Goal: Use online tool/utility: Utilize a website feature to perform a specific function

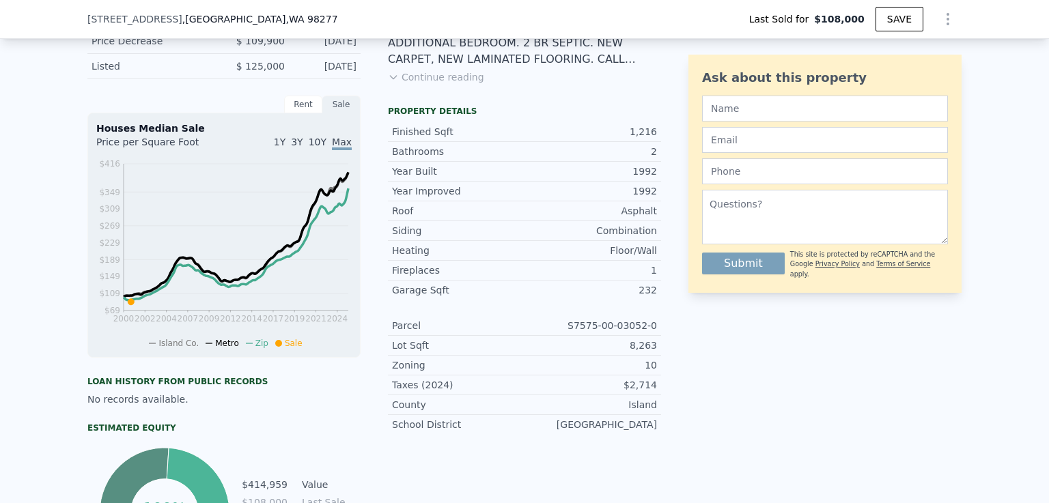
scroll to position [417, 0]
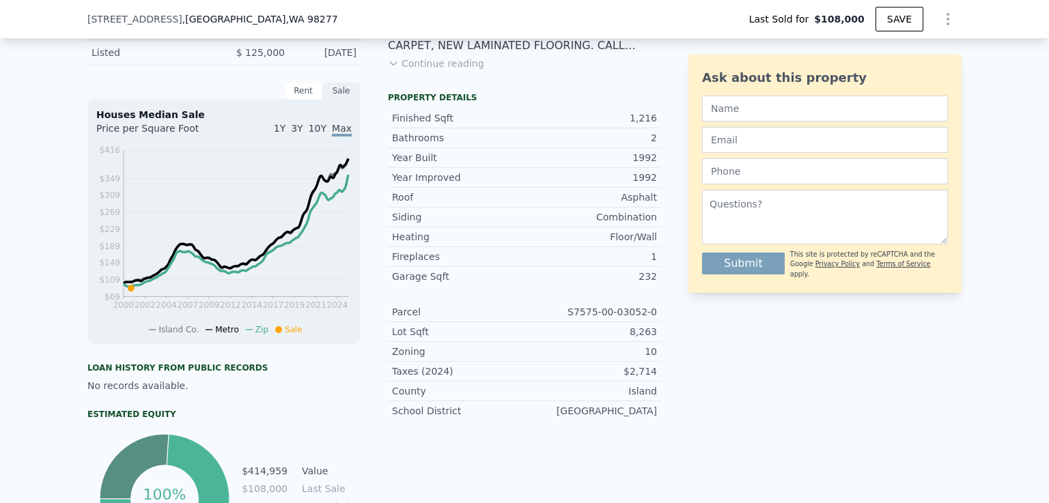
click at [1034, 120] on div "LISTING & SALE HISTORY Sold 0 $ 108,000 [DATE] Price Decrease $ 109,900 [DATE] …" at bounding box center [524, 292] width 1049 height 672
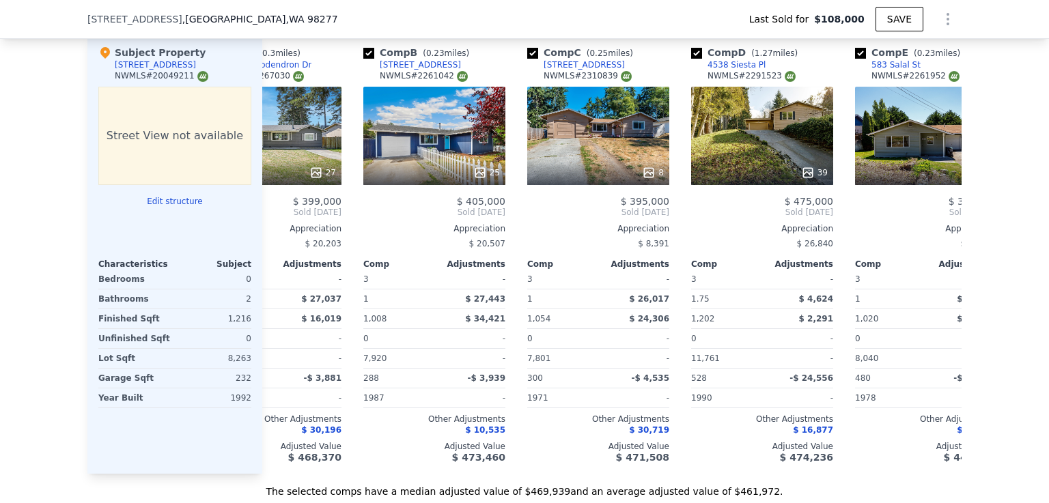
scroll to position [0, 82]
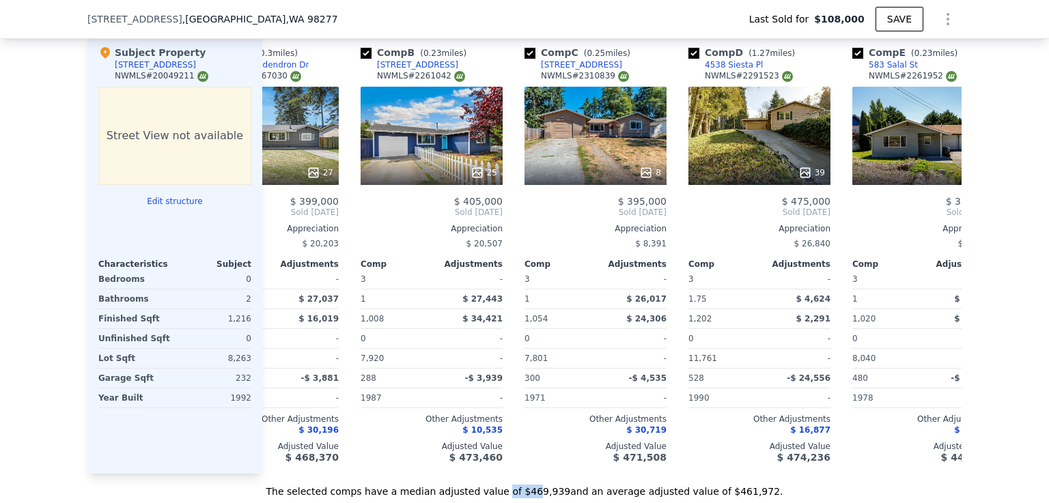
drag, startPoint x: 511, startPoint y: 492, endPoint x: 536, endPoint y: 494, distance: 25.3
click at [536, 494] on div "The selected comps have a median adjusted value of $469,939 and an average adju…" at bounding box center [524, 486] width 874 height 25
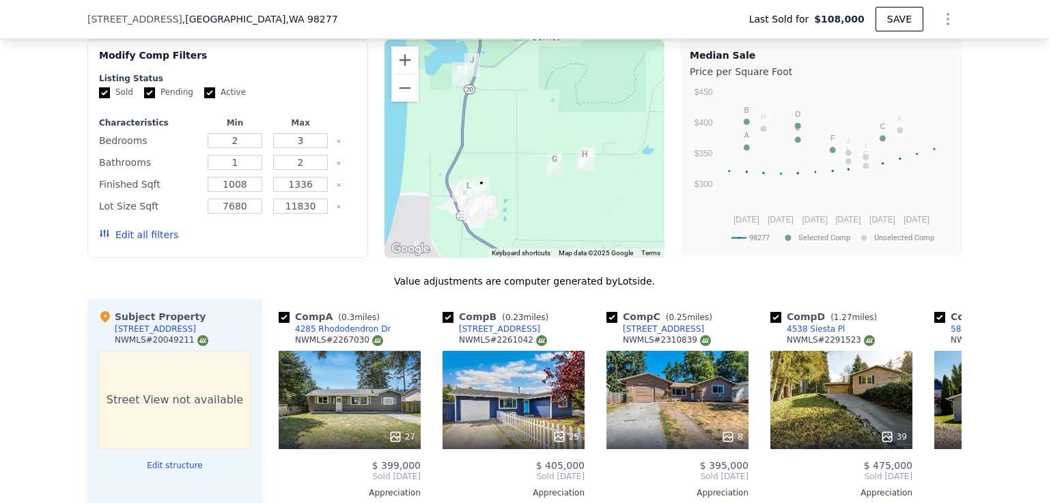
scroll to position [1158, 0]
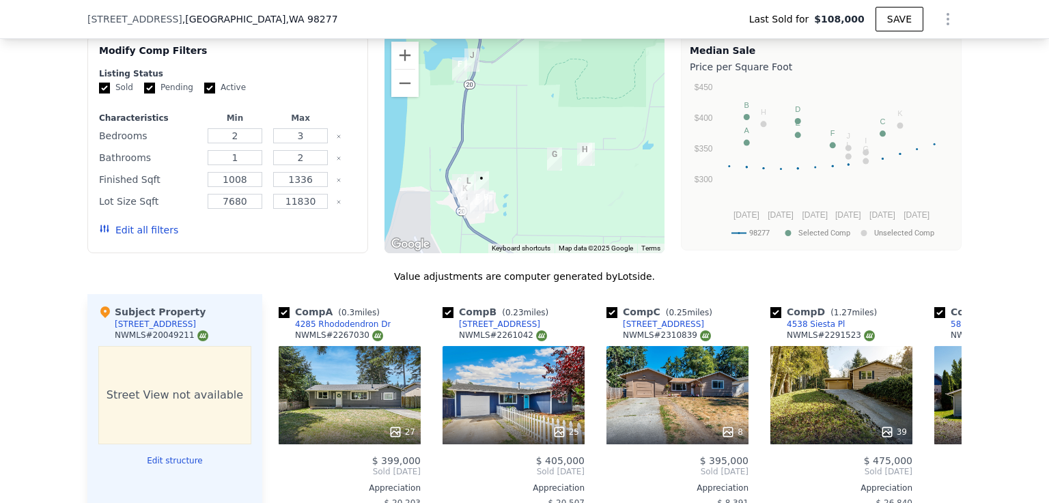
click at [176, 466] on button "Edit structure" at bounding box center [174, 461] width 153 height 11
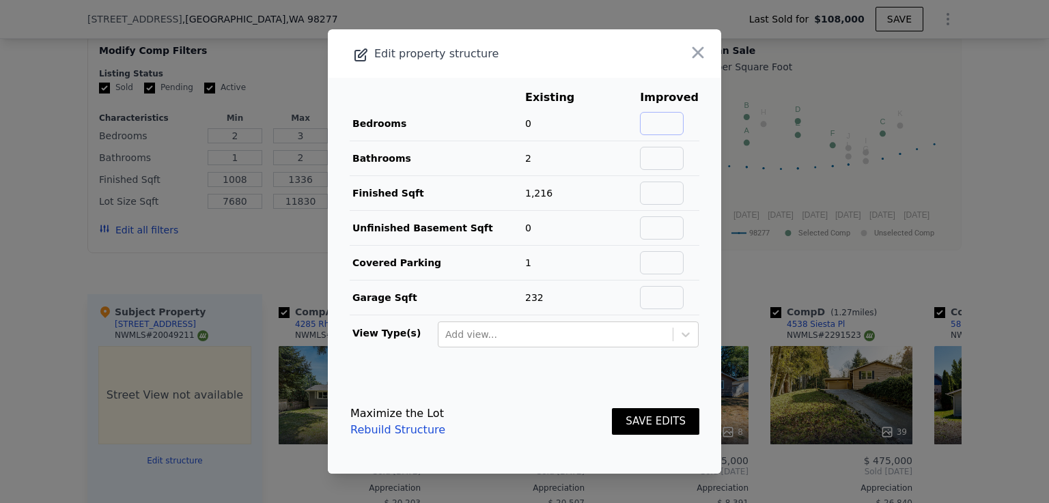
click at [658, 122] on input "text" at bounding box center [662, 123] width 44 height 23
type input "2"
click at [591, 212] on td "0" at bounding box center [559, 228] width 71 height 35
click at [642, 421] on button "SAVE EDITS" at bounding box center [655, 421] width 87 height 27
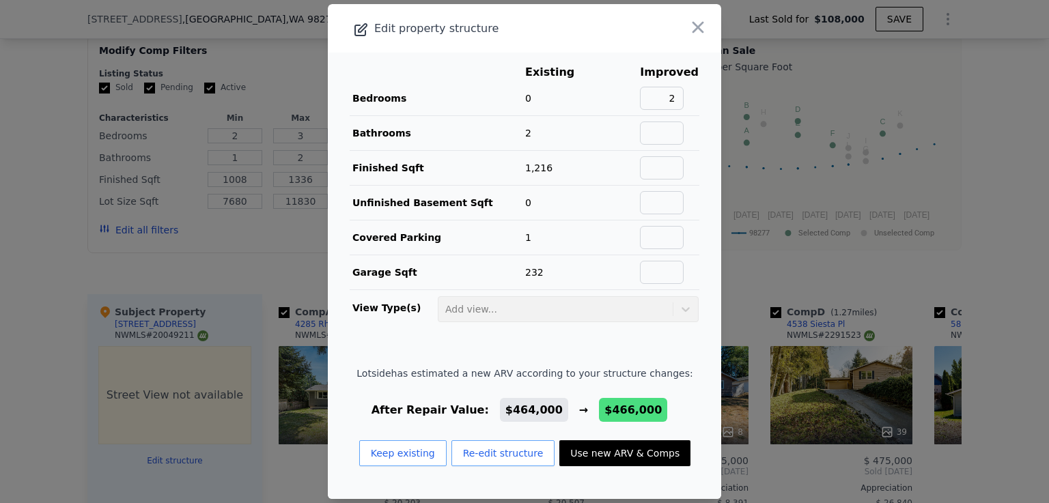
click at [623, 449] on button "Use new ARV & Comps" at bounding box center [624, 453] width 131 height 26
type input "13612"
type input "$ 466,000"
type input "$ 317,056"
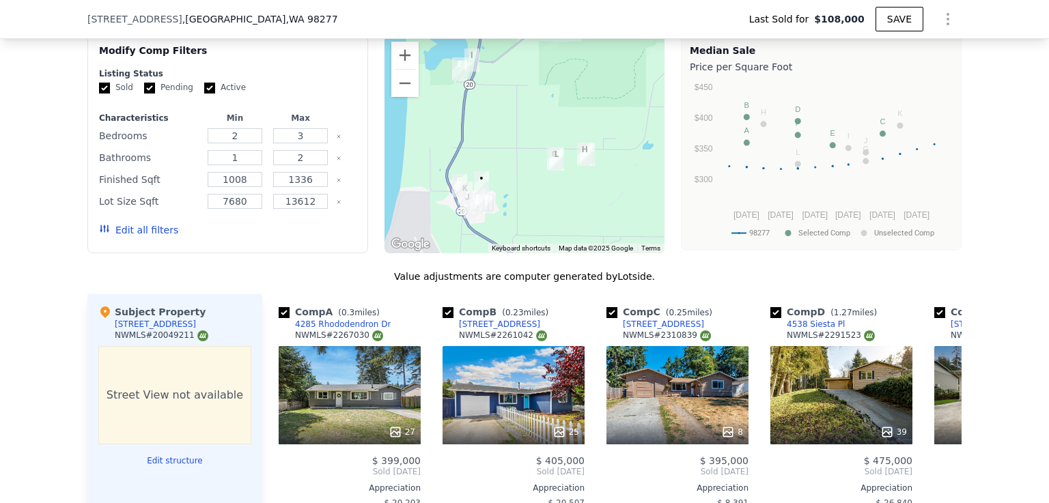
click at [623, 445] on div at bounding box center [677, 432] width 142 height 25
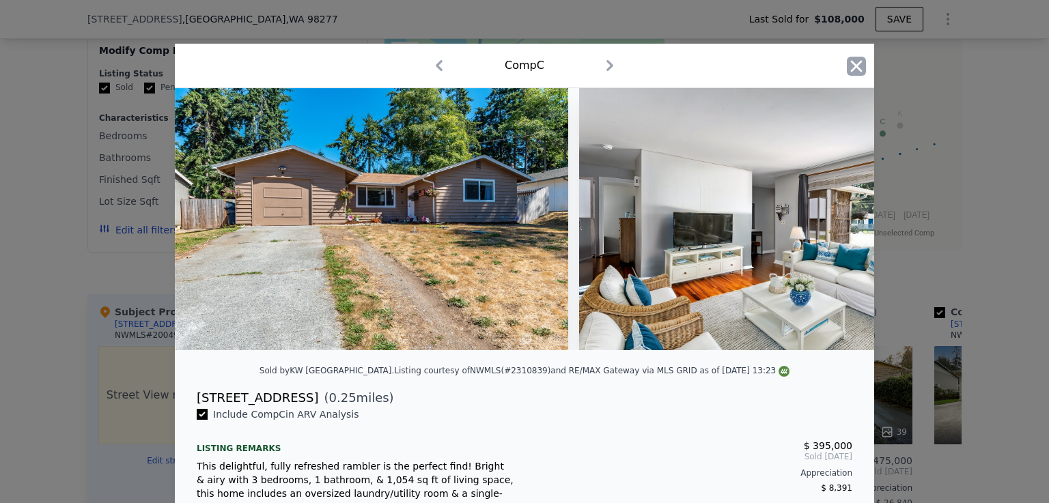
click at [852, 68] on icon "button" at bounding box center [857, 66] width 12 height 12
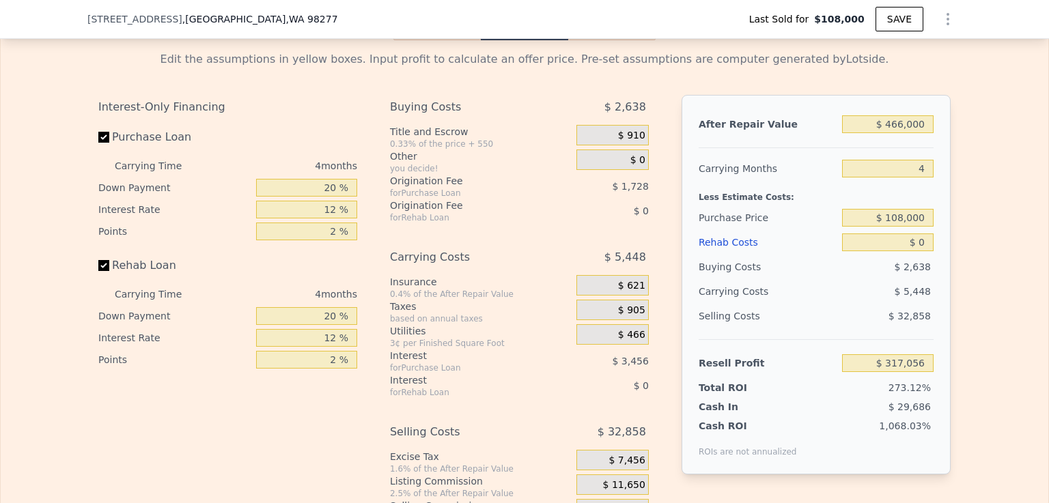
scroll to position [2021, 0]
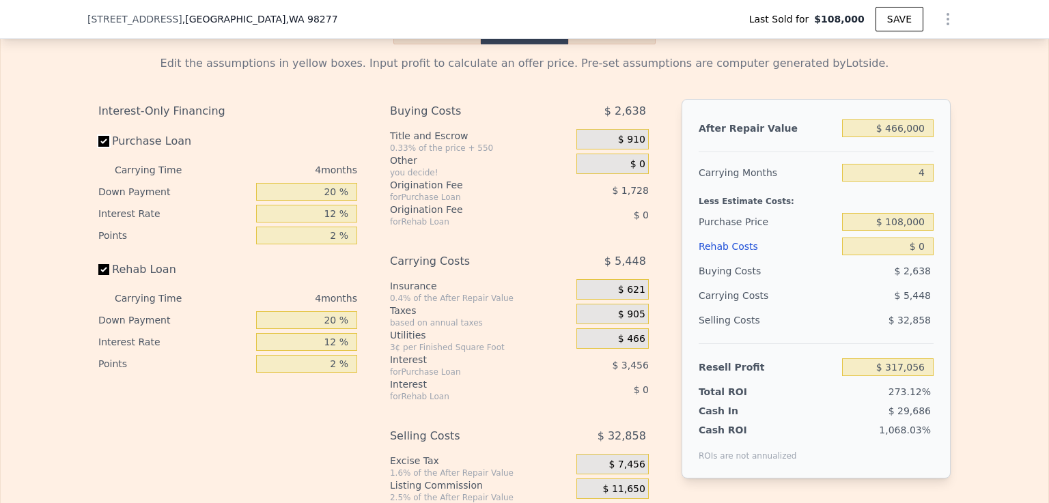
click at [100, 147] on input "Purchase Loan" at bounding box center [103, 141] width 11 height 11
checkbox input "false"
type input "$ 322,240"
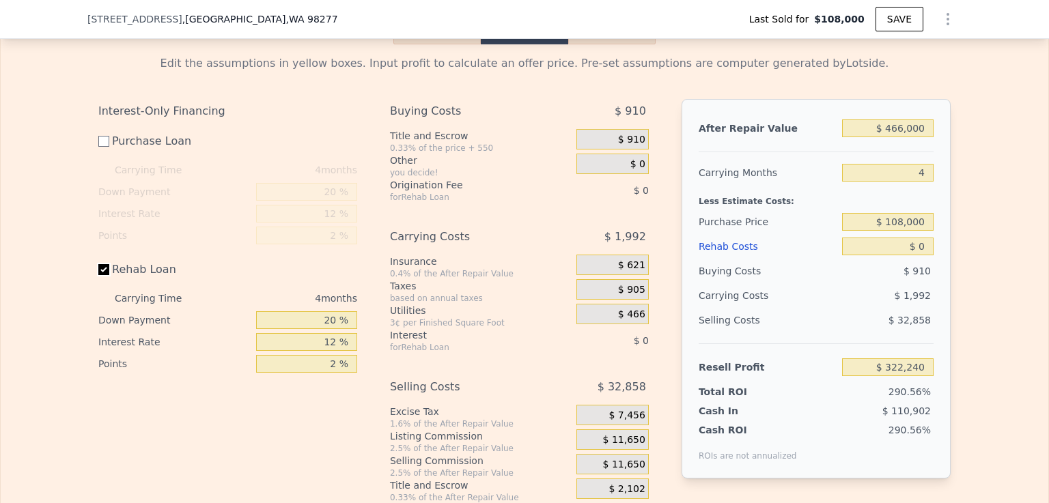
click at [101, 275] on input "Rehab Loan" at bounding box center [103, 269] width 11 height 11
checkbox input "false"
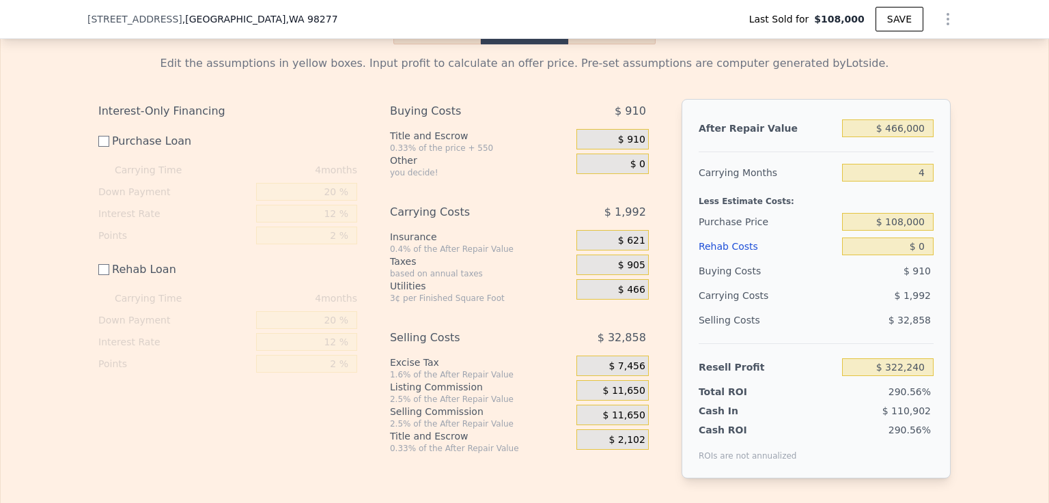
click at [640, 150] on div "$ 910" at bounding box center [612, 139] width 72 height 20
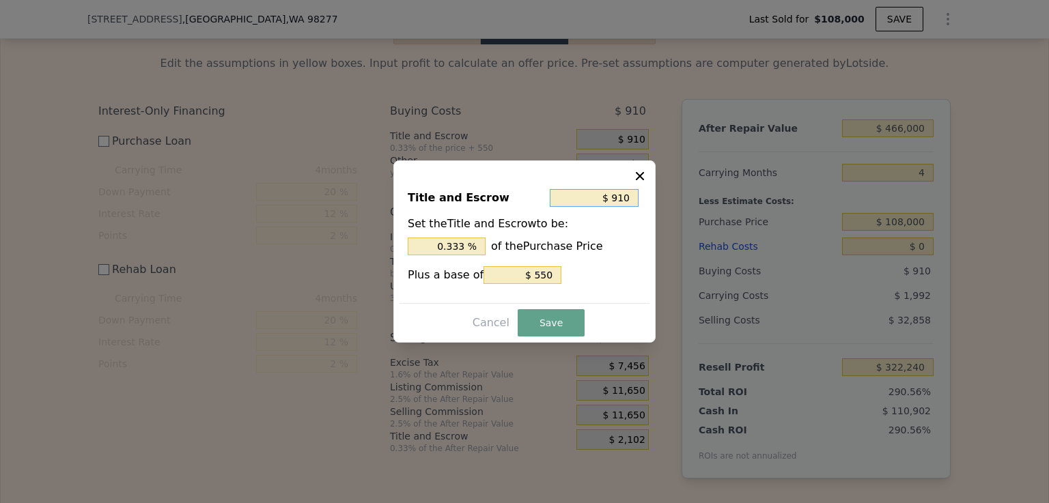
drag, startPoint x: 630, startPoint y: 197, endPoint x: 614, endPoint y: 197, distance: 16.4
click at [614, 197] on input "$ 910" at bounding box center [594, 198] width 89 height 18
type input "$ 6"
type input "0.006 %"
type input "$ 66"
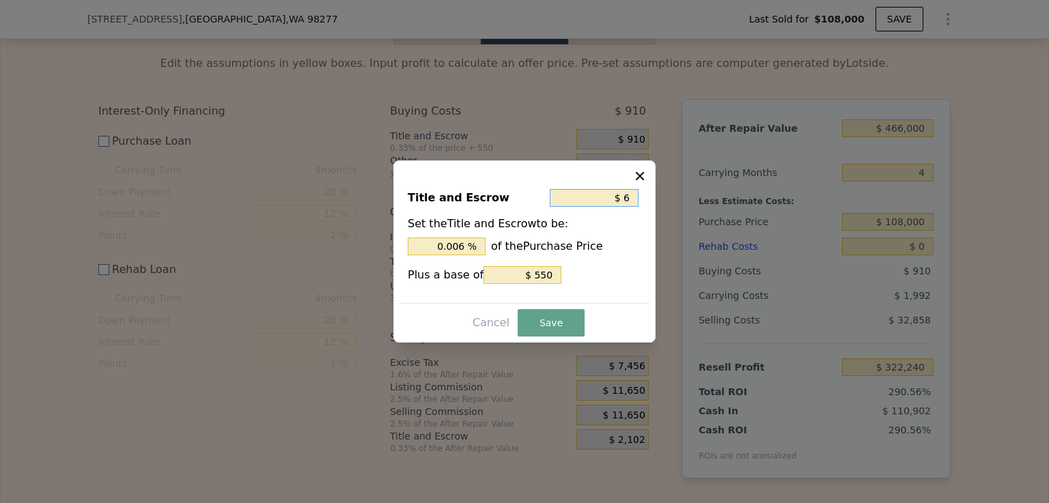
type input "0.061 %"
type input "$ 660"
type input "0.611 %"
type input "$ 6,600"
type input "6.111 %"
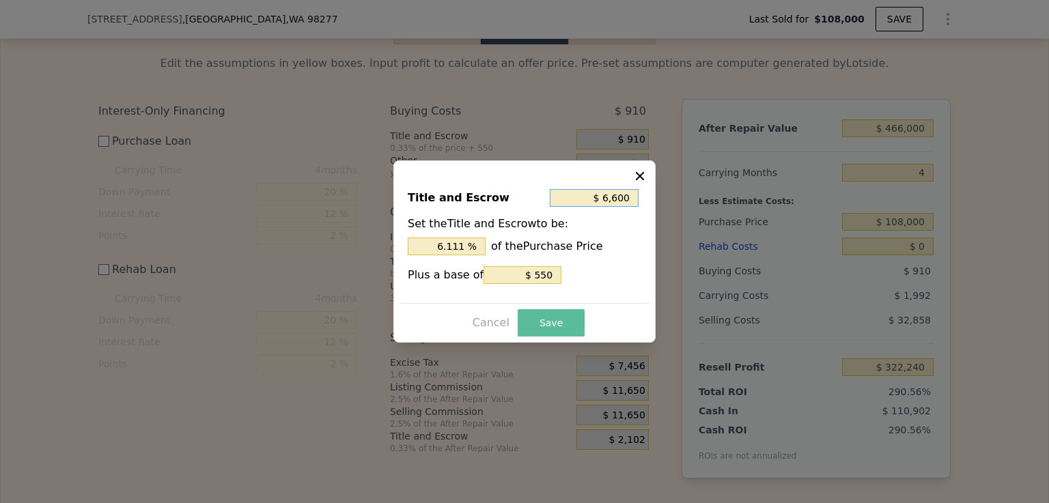
type input "$ 6,600"
click at [552, 323] on button "Save" at bounding box center [551, 322] width 67 height 27
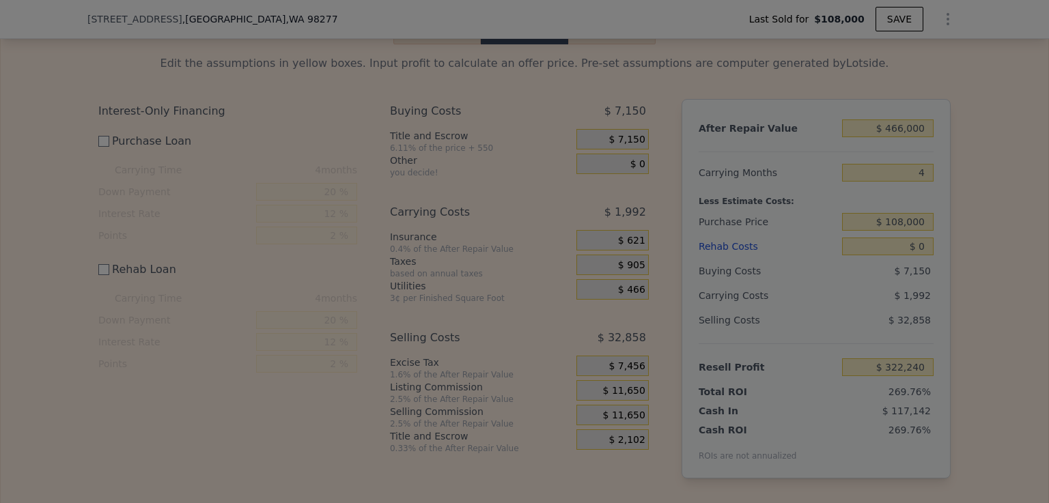
type input "$ 316,000"
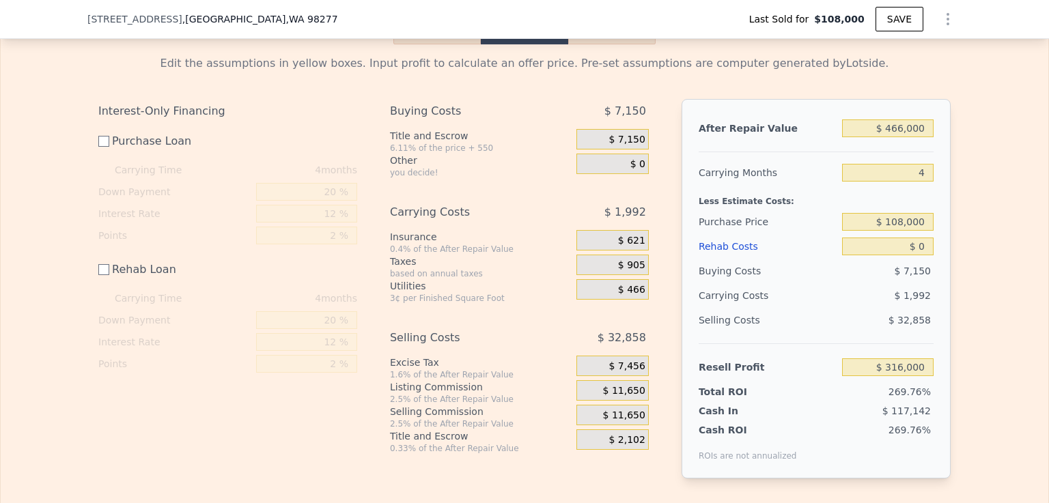
click at [639, 146] on span "$ 7,150" at bounding box center [626, 140] width 36 height 12
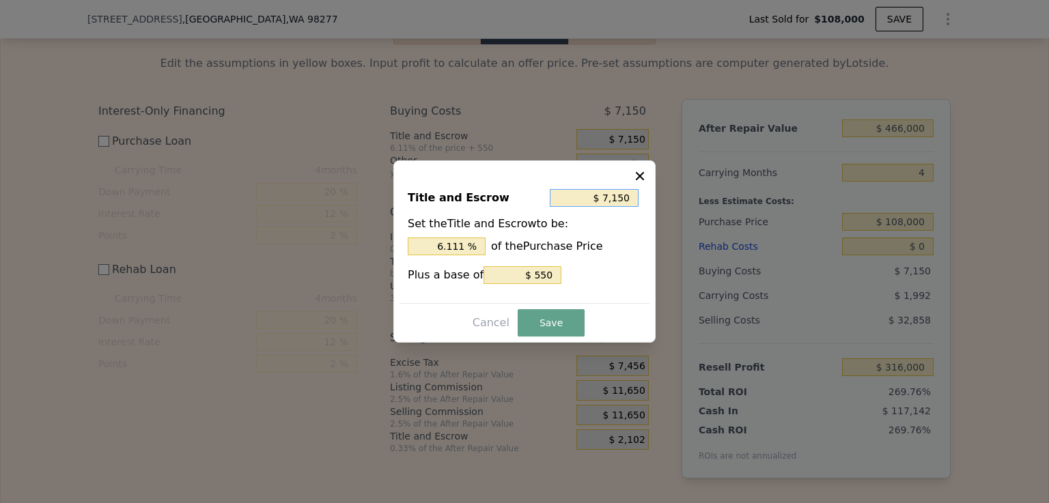
drag, startPoint x: 633, startPoint y: 199, endPoint x: 607, endPoint y: 199, distance: 26.0
click at [607, 199] on input "$ 7,150" at bounding box center [594, 198] width 89 height 18
type input "$ 6"
type input "0.006 %"
type input "$ 61"
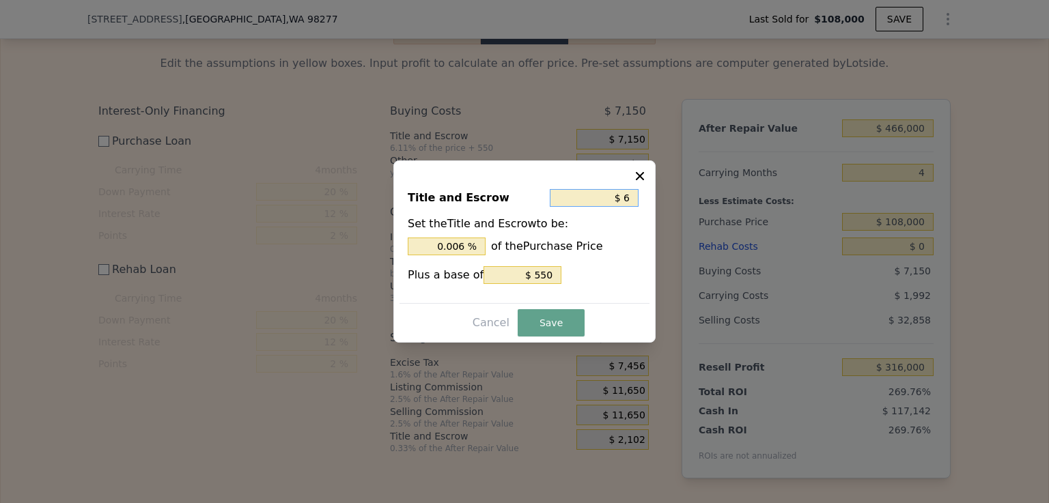
type input "0.056 %"
type input "$ 610"
type input "0.565 %"
type input "$ 6,100"
type input "5.648 %"
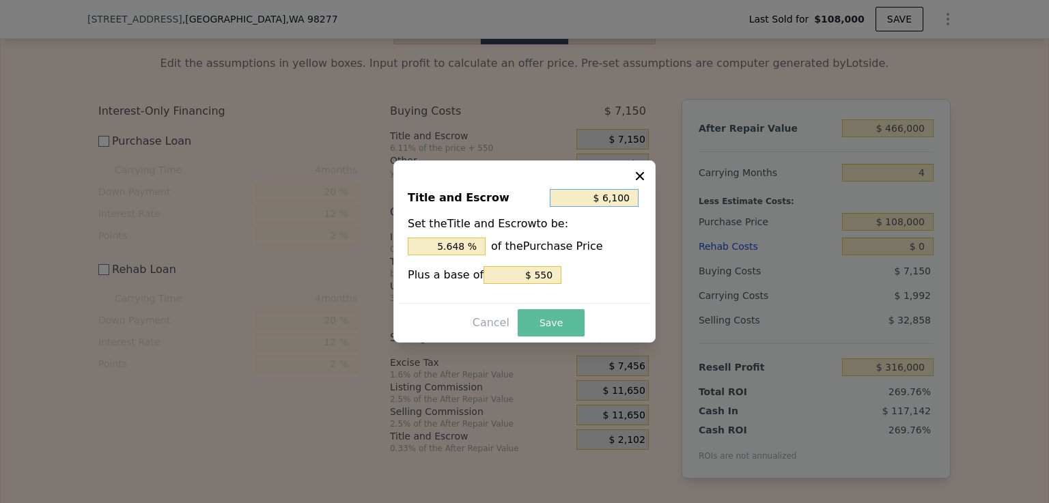
type input "$ 6,100"
click at [549, 316] on button "Save" at bounding box center [551, 322] width 67 height 27
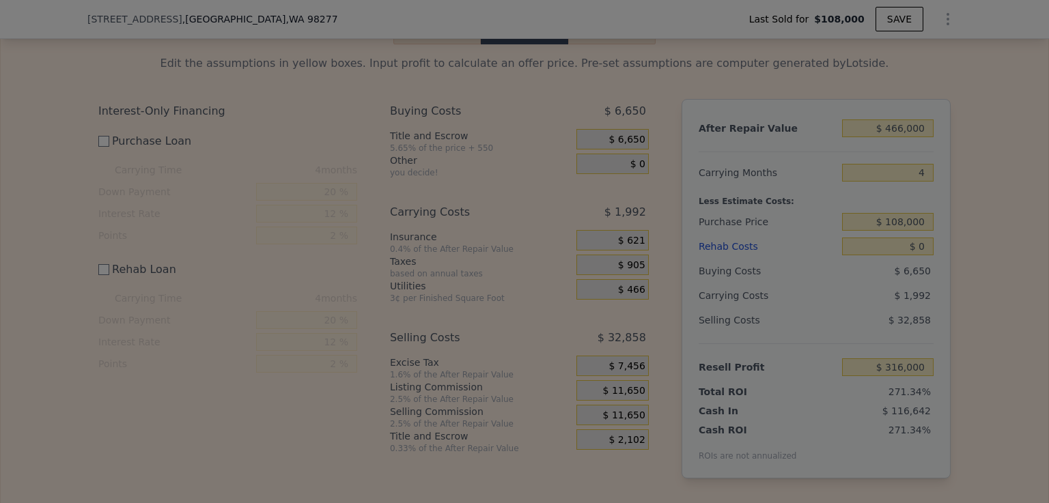
type input "$ 316,500"
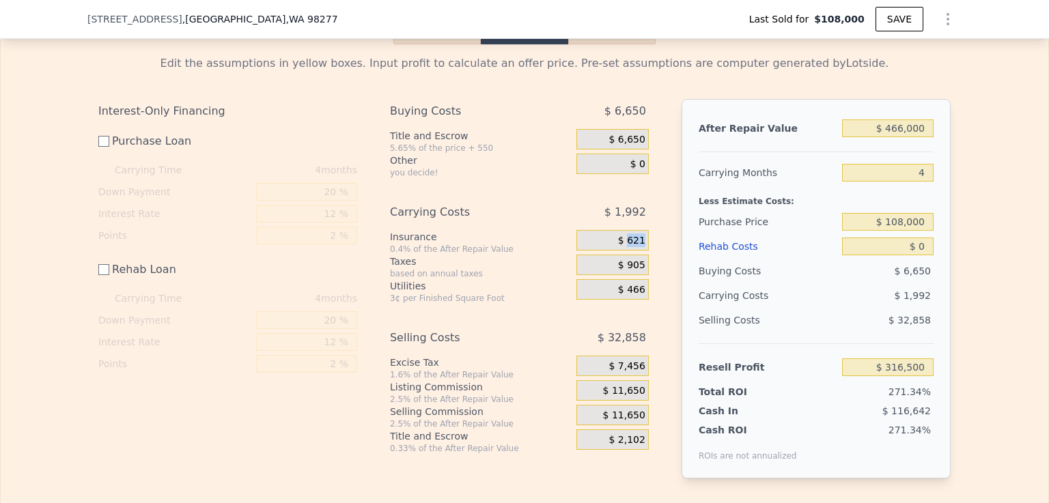
drag, startPoint x: 639, startPoint y: 256, endPoint x: 624, endPoint y: 256, distance: 15.0
click at [624, 247] on span "$ 621" at bounding box center [631, 241] width 27 height 12
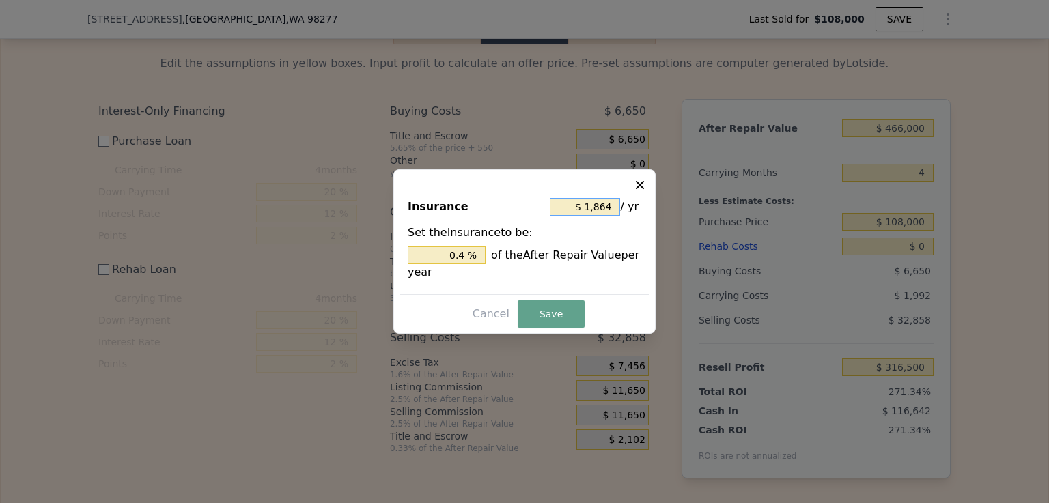
drag, startPoint x: 612, startPoint y: 206, endPoint x: 589, endPoint y: 205, distance: 23.2
click at [589, 205] on input "$ 1,864" at bounding box center [585, 207] width 70 height 18
type input "$ 1"
type input "0.000 %"
type input "$ 12"
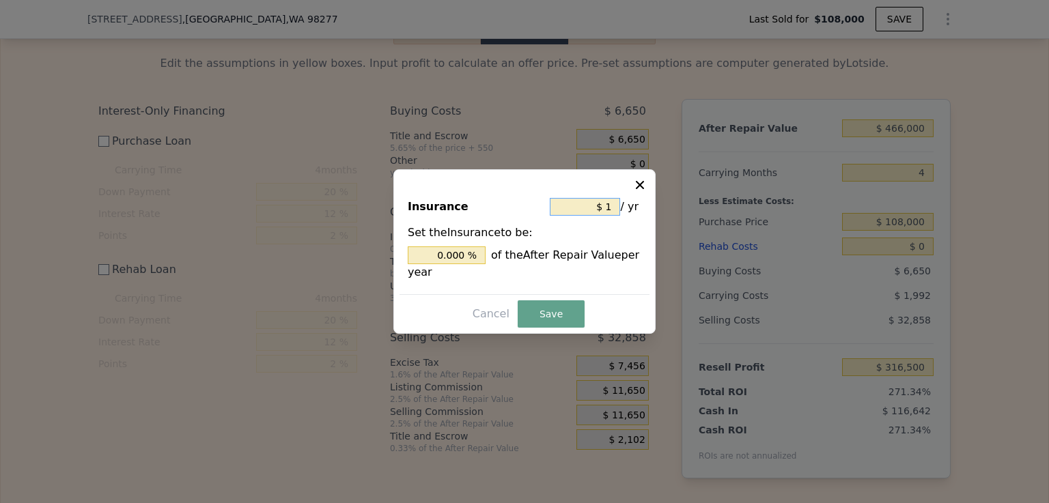
type input "0.003 %"
type input "$ 122"
type input "0.026 %"
type input "$ 1,225"
type input "0.263 %"
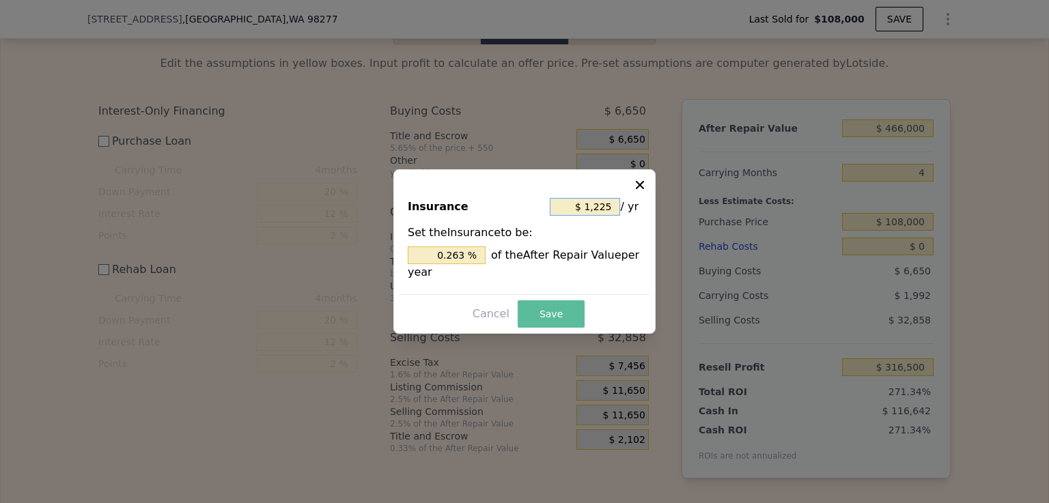
type input "$ 1,225"
click at [555, 311] on button "Save" at bounding box center [551, 313] width 67 height 27
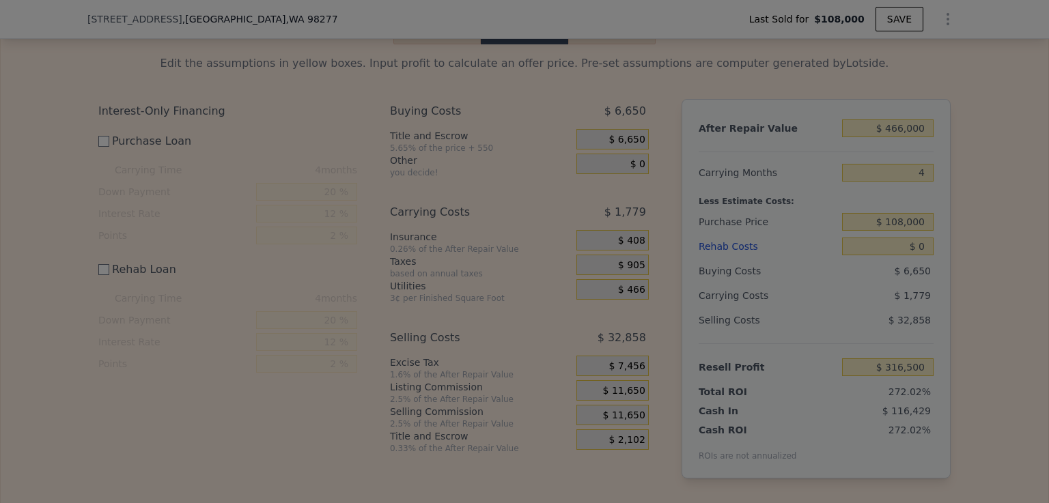
type input "$ 316,713"
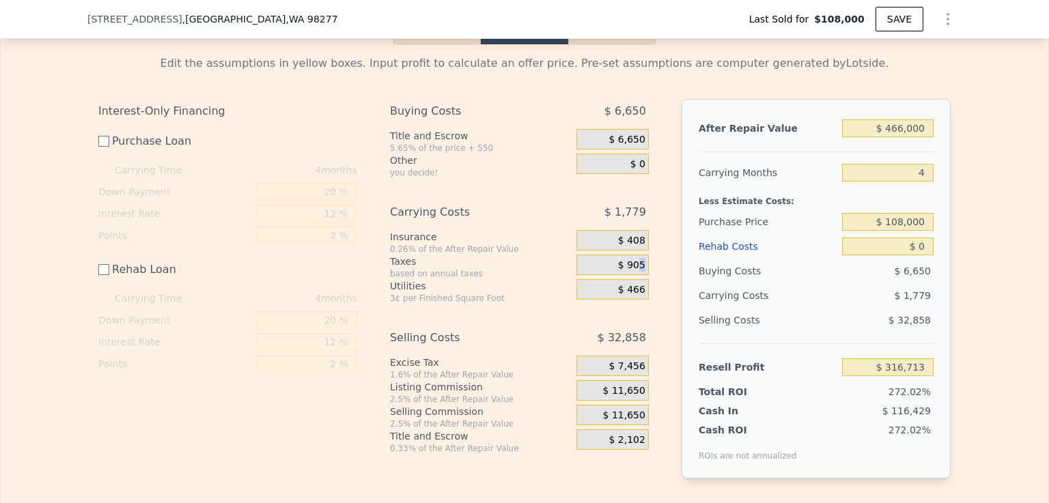
drag, startPoint x: 641, startPoint y: 283, endPoint x: 631, endPoint y: 282, distance: 9.7
click at [631, 275] on div "$ 905" at bounding box center [612, 265] width 72 height 20
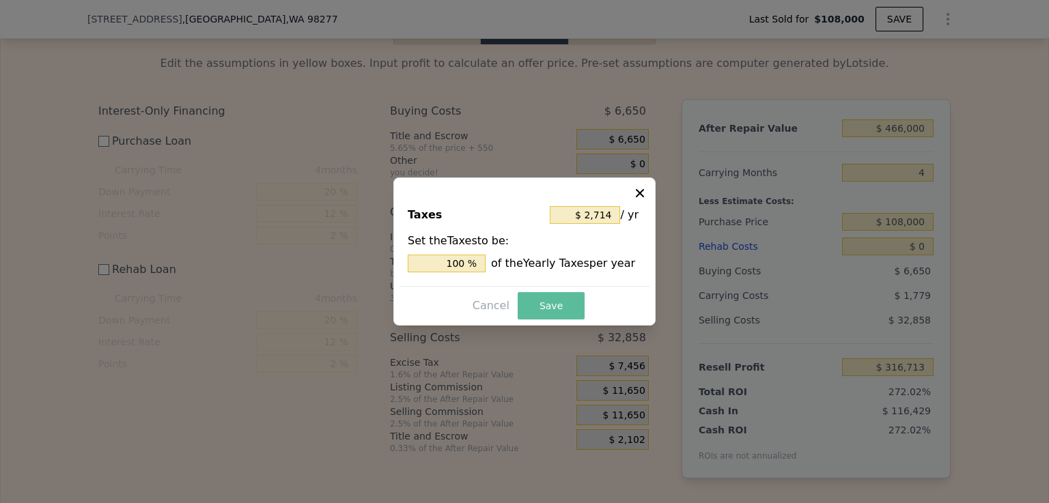
click at [542, 305] on button "Save" at bounding box center [551, 305] width 67 height 27
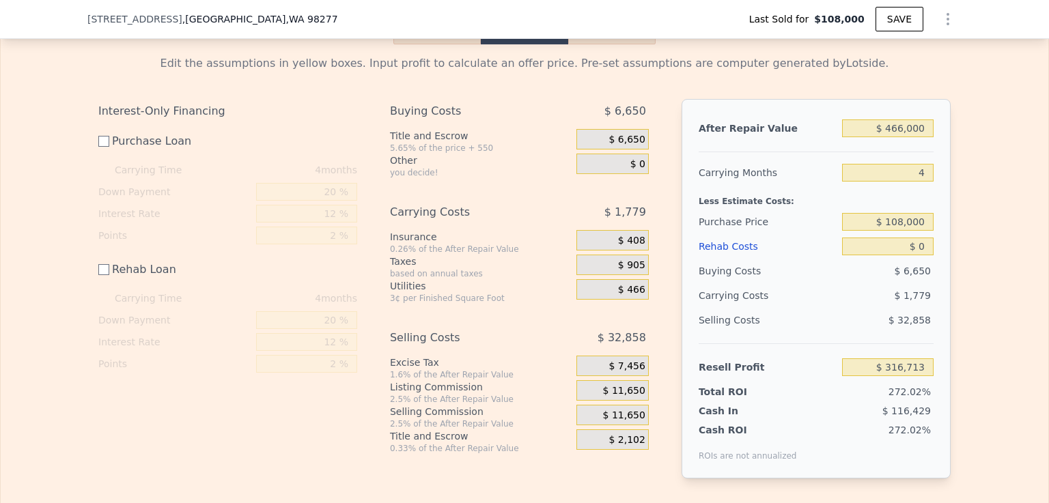
click at [580, 275] on div "$ 905" at bounding box center [612, 265] width 72 height 20
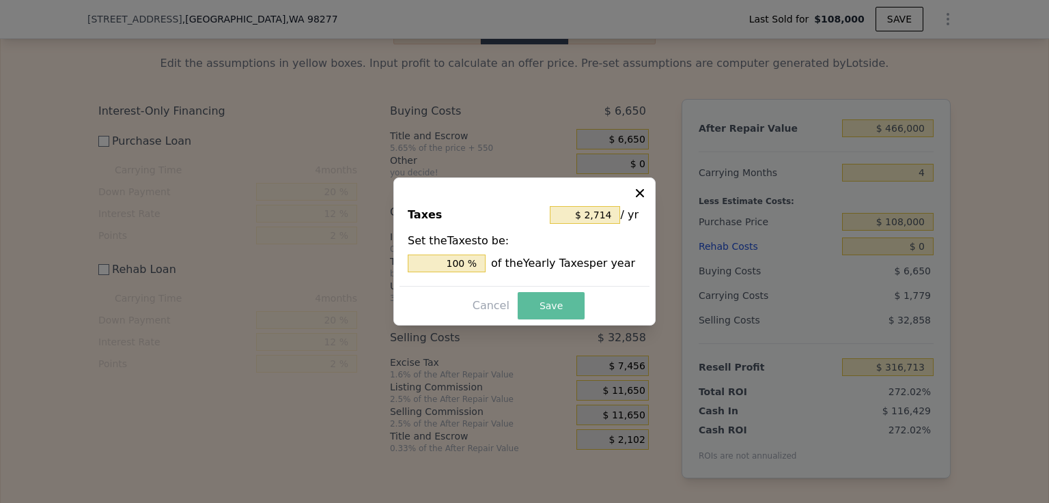
click at [568, 307] on button "Save" at bounding box center [551, 305] width 67 height 27
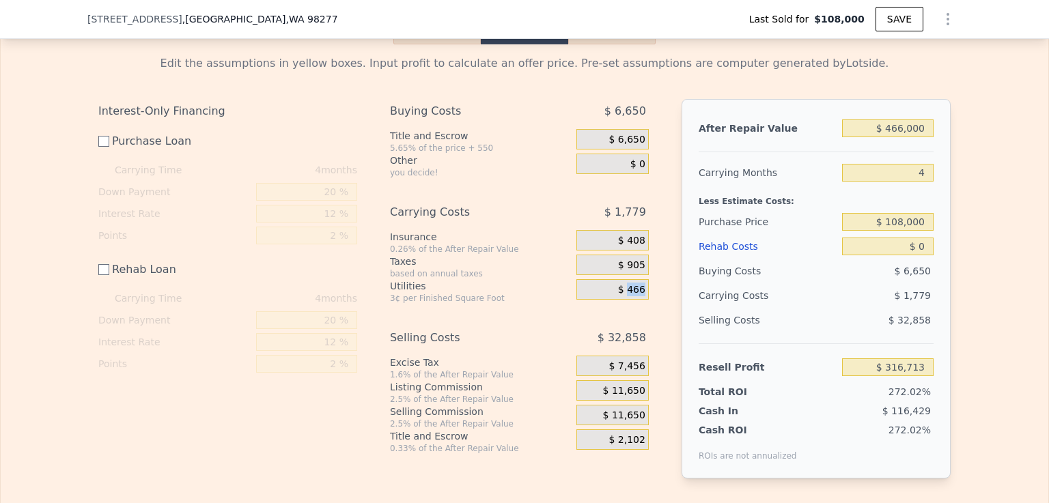
drag, startPoint x: 639, startPoint y: 305, endPoint x: 626, endPoint y: 306, distance: 13.7
click at [626, 296] on span "$ 466" at bounding box center [631, 290] width 27 height 12
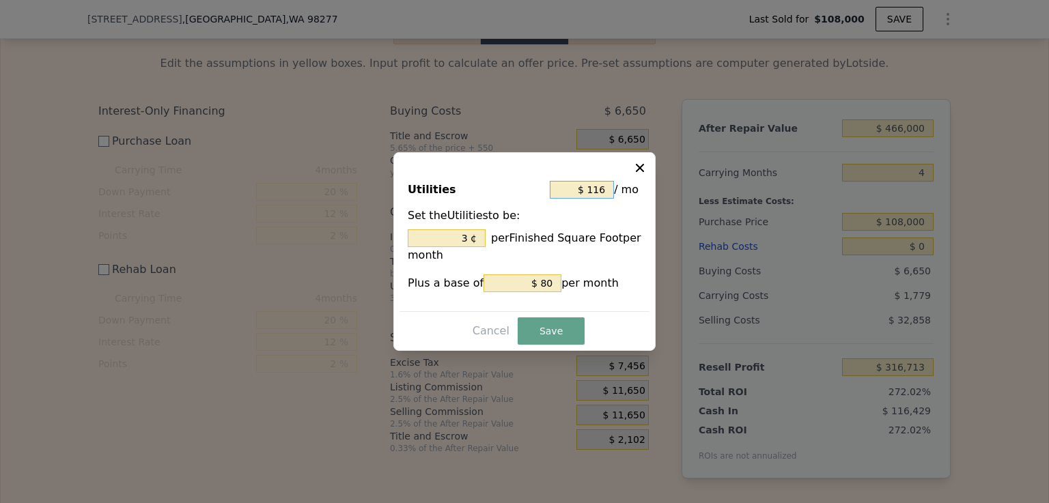
drag, startPoint x: 606, startPoint y: 191, endPoint x: 590, endPoint y: 185, distance: 17.5
click at [590, 185] on input "$ 116" at bounding box center [582, 190] width 64 height 18
type input "$ 6"
type input "0.493 ¢"
type input "$ 60"
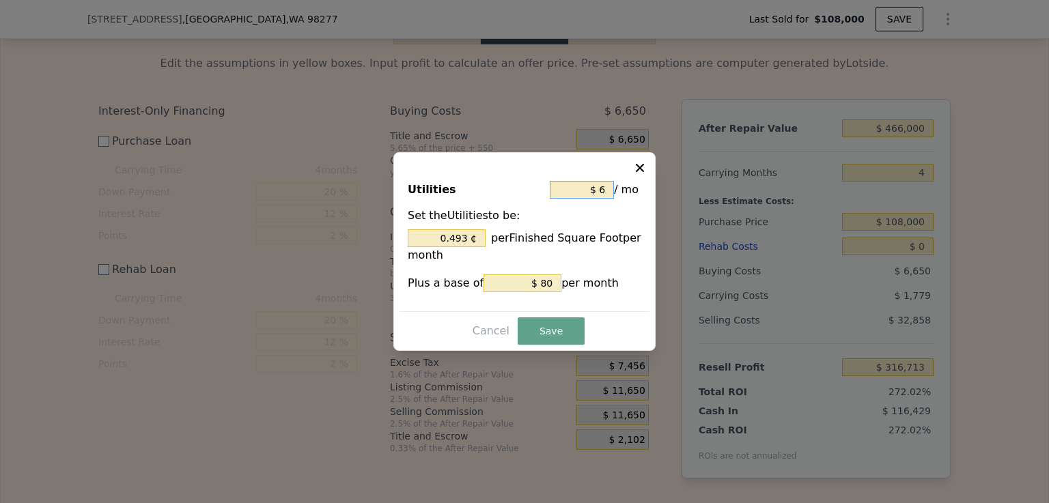
type input "4.934 ¢"
type input "$ 60"
drag, startPoint x: 548, startPoint y: 283, endPoint x: 530, endPoint y: 281, distance: 17.9
click at [530, 281] on input "$ 80" at bounding box center [523, 284] width 78 height 18
click at [546, 331] on button "Save" at bounding box center [551, 331] width 67 height 27
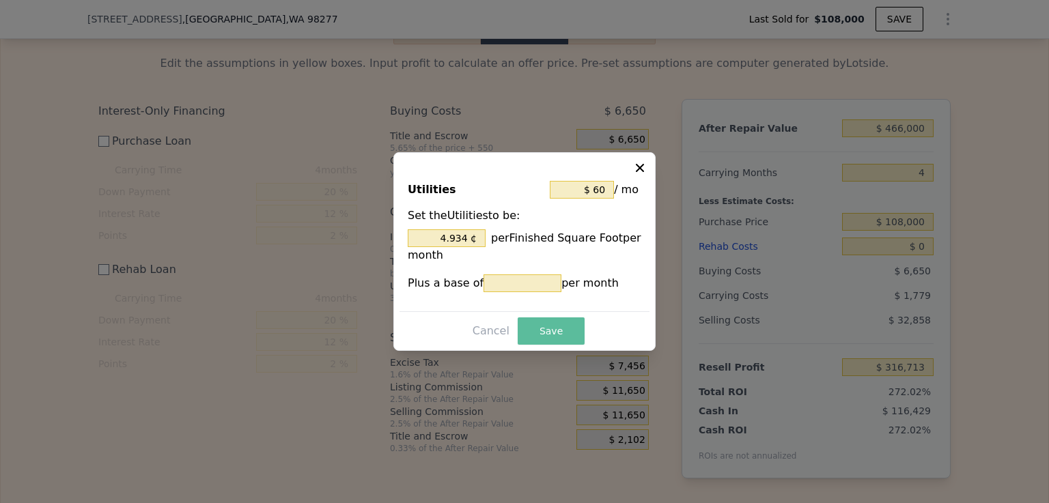
type input "$ 316,619"
type input "4.934 %"
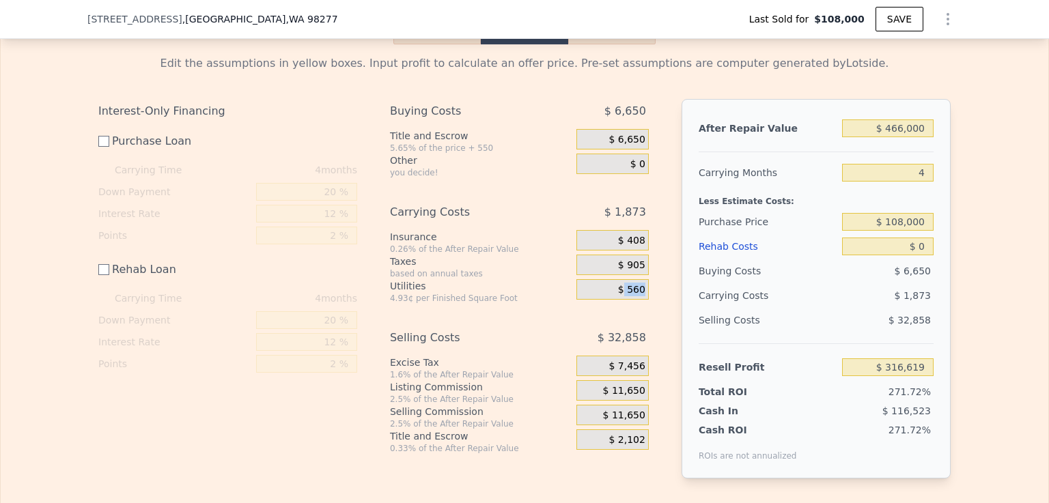
drag, startPoint x: 639, startPoint y: 305, endPoint x: 621, endPoint y: 307, distance: 17.8
click at [621, 296] on span "$ 560" at bounding box center [631, 290] width 27 height 12
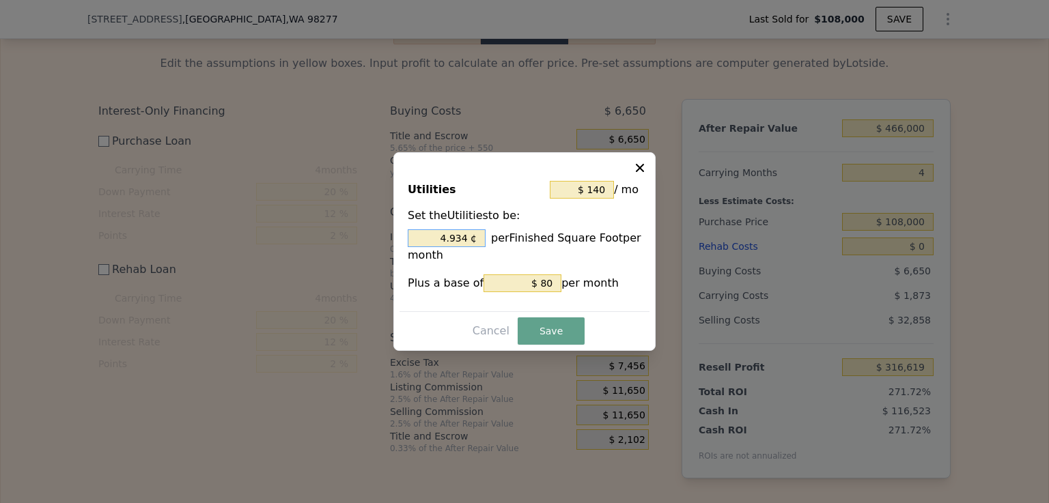
drag, startPoint x: 444, startPoint y: 239, endPoint x: 485, endPoint y: 234, distance: 41.3
click at [485, 234] on input "4.934 ¢" at bounding box center [447, 238] width 78 height 18
drag, startPoint x: 605, startPoint y: 186, endPoint x: 589, endPoint y: 186, distance: 15.7
click at [589, 186] on input "$ 140" at bounding box center [582, 190] width 64 height 18
type input "$ 6"
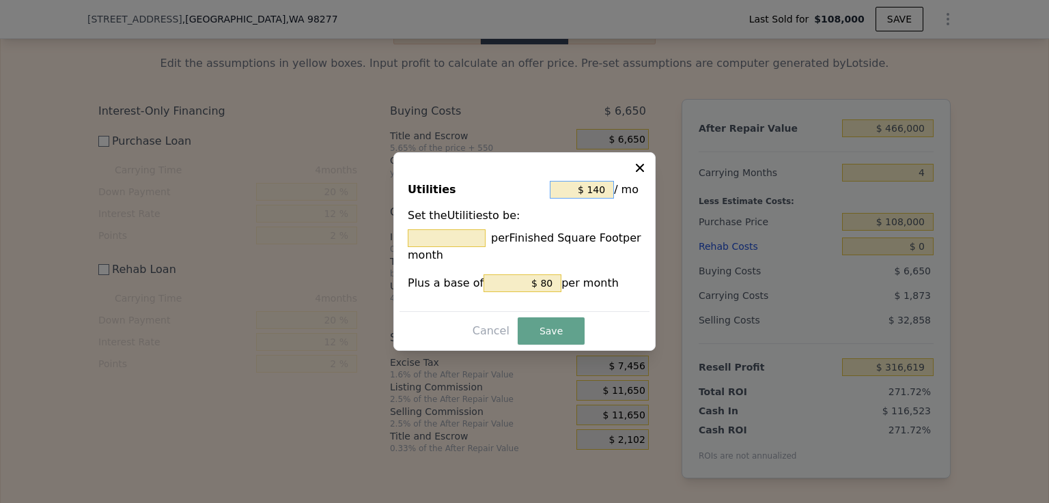
type input "0.493 ¢"
type input "$ 60"
type input "4.934 ¢"
type input "$ 60"
drag, startPoint x: 546, startPoint y: 286, endPoint x: 535, endPoint y: 285, distance: 10.3
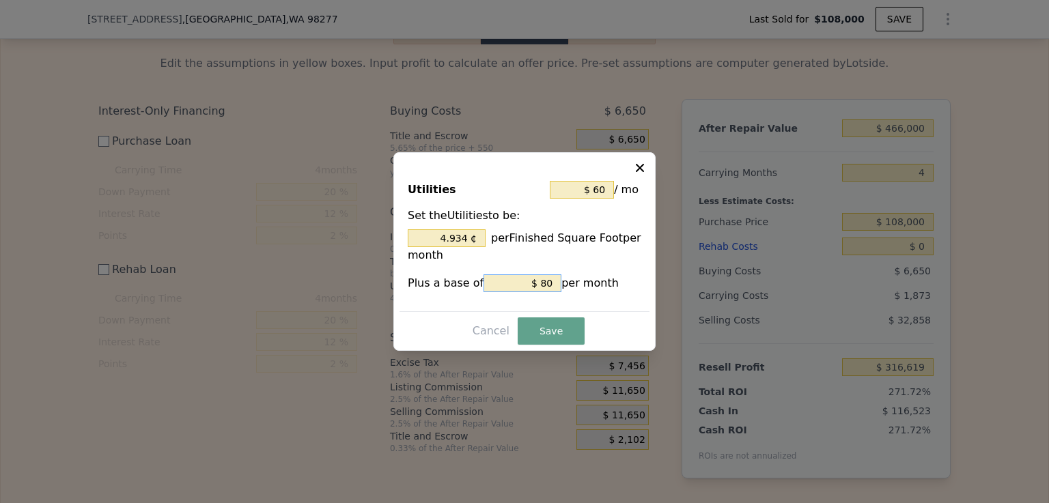
click at [535, 285] on input "$ 80" at bounding box center [523, 284] width 78 height 18
type input "$ 0"
drag, startPoint x: 479, startPoint y: 238, endPoint x: 447, endPoint y: 234, distance: 32.3
click at [447, 234] on input "4.934 ¢" at bounding box center [447, 238] width 78 height 18
click at [548, 330] on button "Save" at bounding box center [551, 331] width 67 height 27
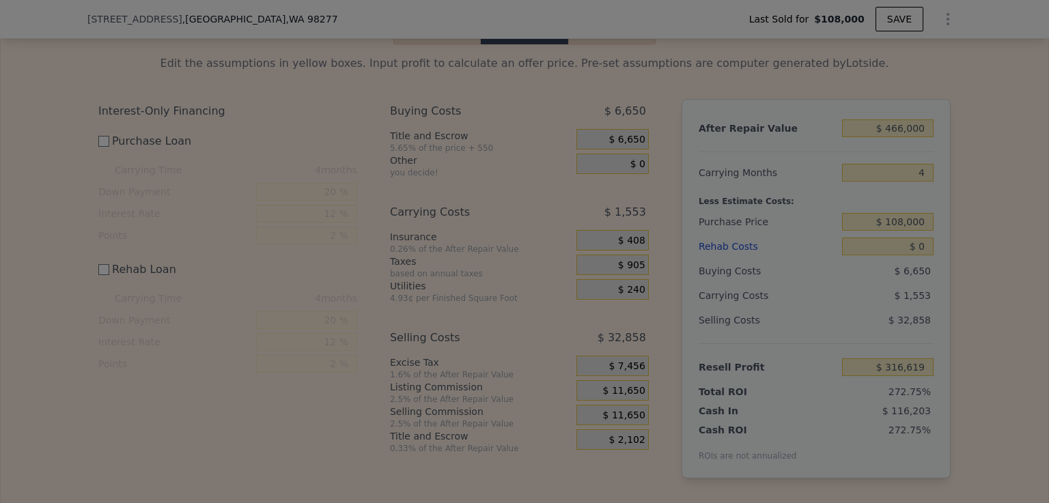
type input "$ 316,939"
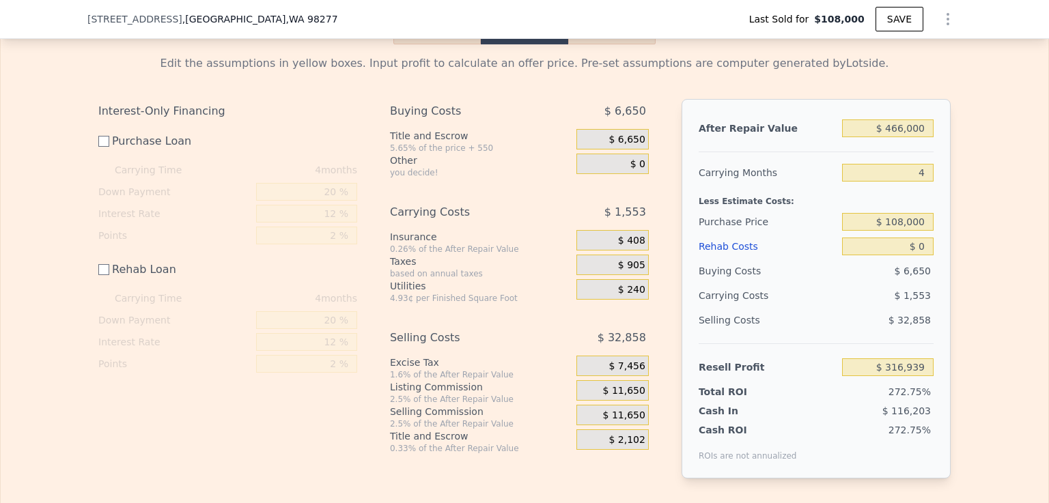
click at [636, 397] on span "$ 11,650" at bounding box center [624, 391] width 42 height 12
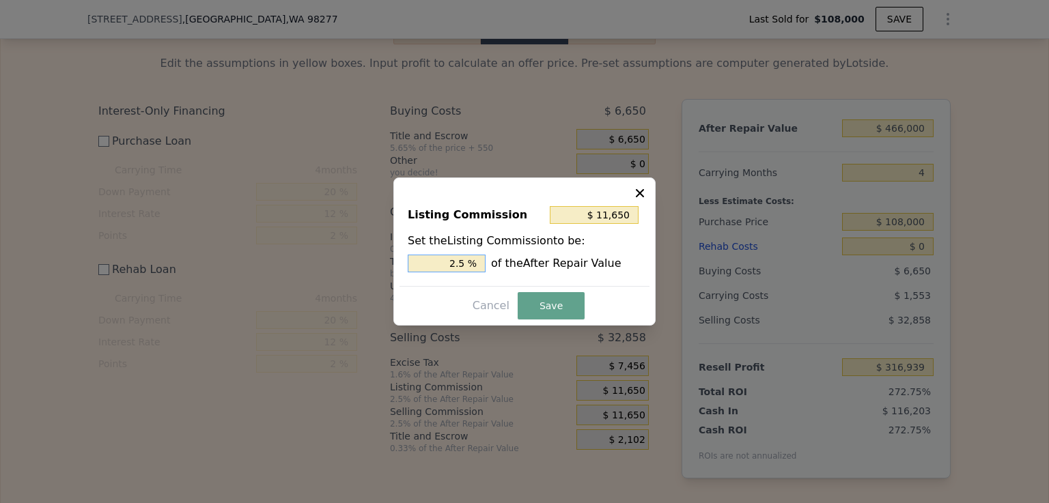
drag, startPoint x: 477, startPoint y: 262, endPoint x: 451, endPoint y: 260, distance: 26.7
click at [451, 260] on input "2.5 %" at bounding box center [447, 264] width 78 height 18
drag, startPoint x: 633, startPoint y: 214, endPoint x: 602, endPoint y: 212, distance: 30.8
click at [602, 212] on input "$ 11,650" at bounding box center [594, 215] width 89 height 18
type input "$ 2"
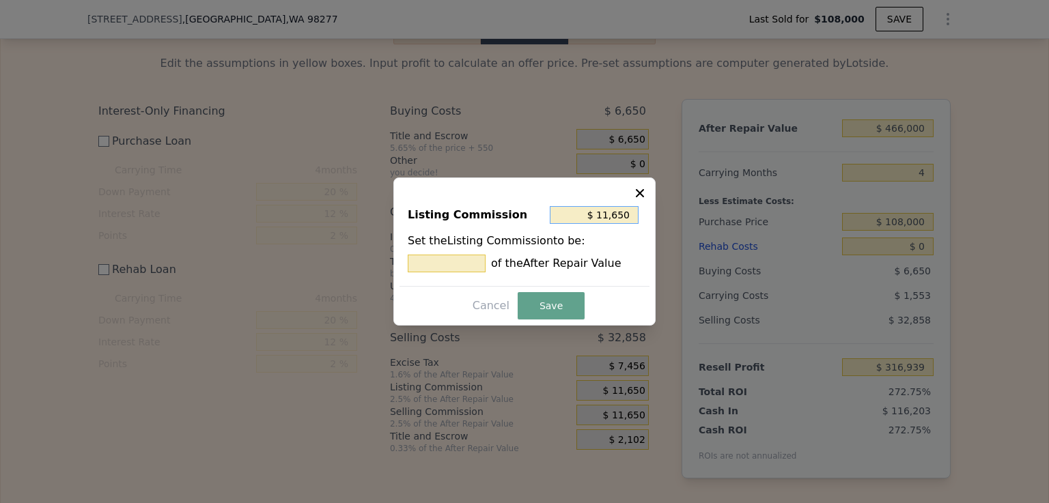
type input "0.000 %"
type input "$ 27"
type input "0.006 %"
type input "$ 272"
type input "0.058 %"
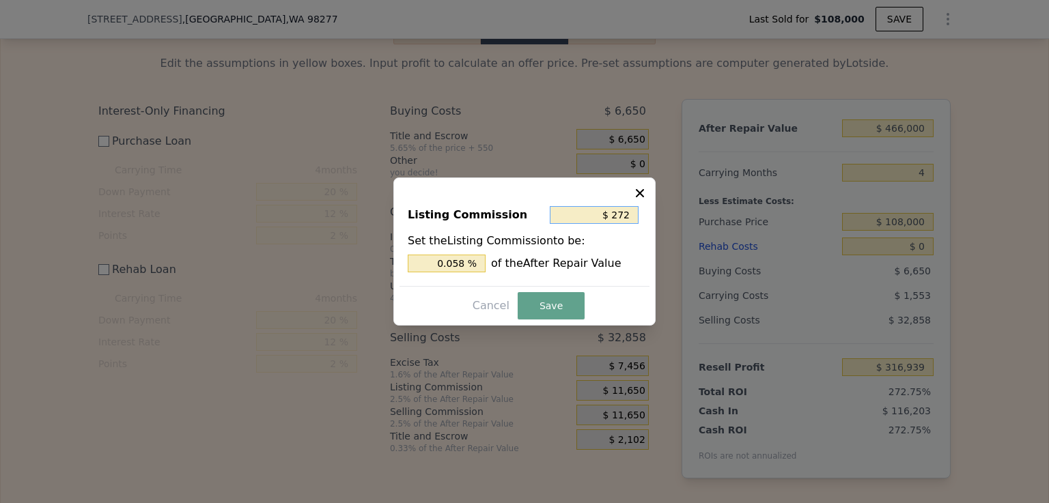
type input "$ 2,720"
type input "0.584 %"
type input "$ 2,720"
drag, startPoint x: 481, startPoint y: 263, endPoint x: 434, endPoint y: 262, distance: 47.1
click at [434, 262] on input "0.584 %" at bounding box center [447, 264] width 78 height 18
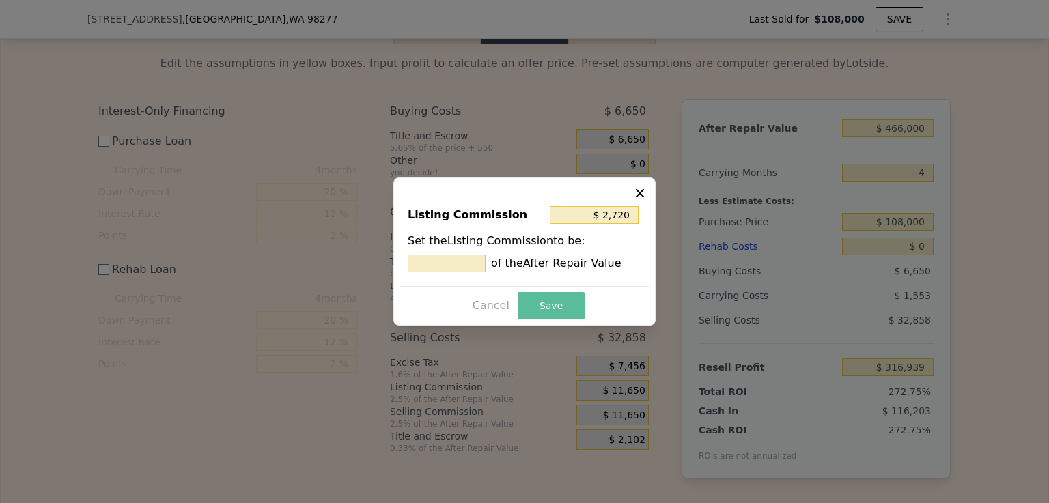
click at [549, 303] on button "Save" at bounding box center [551, 305] width 67 height 27
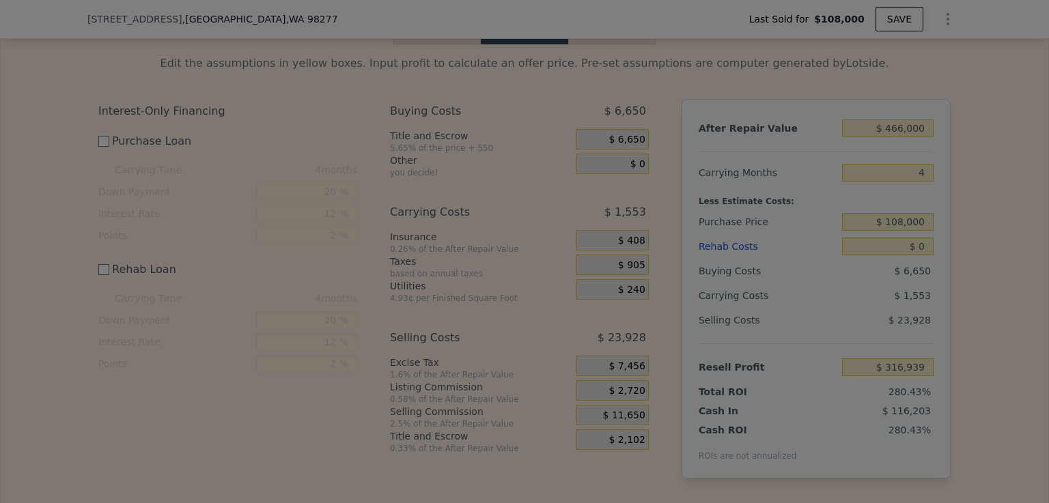
type input "$ 325,869"
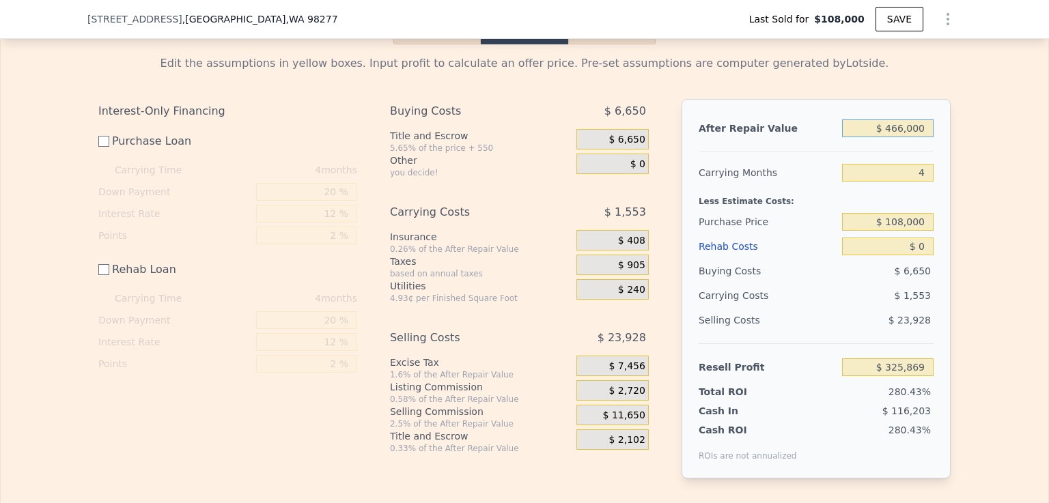
drag, startPoint x: 922, startPoint y: 147, endPoint x: 893, endPoint y: 147, distance: 28.7
click at [893, 137] on input "$ 466,000" at bounding box center [888, 129] width 92 height 18
type input "$ 47"
type input "-$ 116,300"
type input "$ 470"
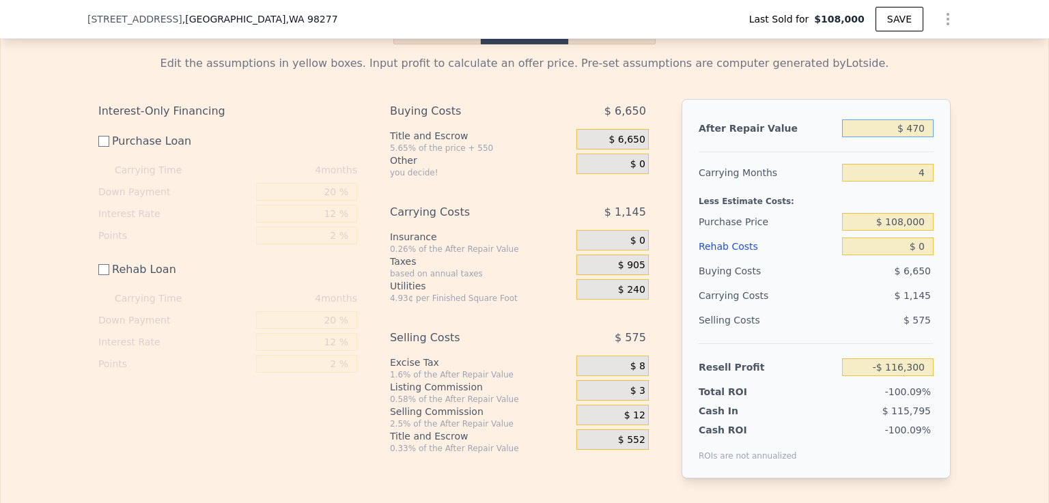
type input "-$ 115,900"
type input "$ 47"
type input "-$ 116,300"
type input "$ 479"
type input "-$ 115,891"
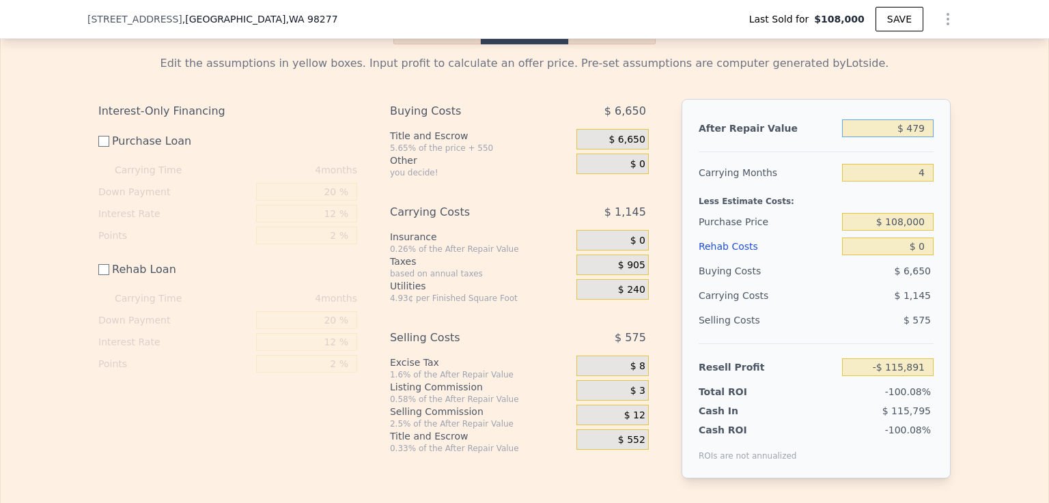
type input "$ 4,799"
type input "-$ 111,791"
type input "$ 479,900"
type input "$ 339,059"
type input "$ 479,900"
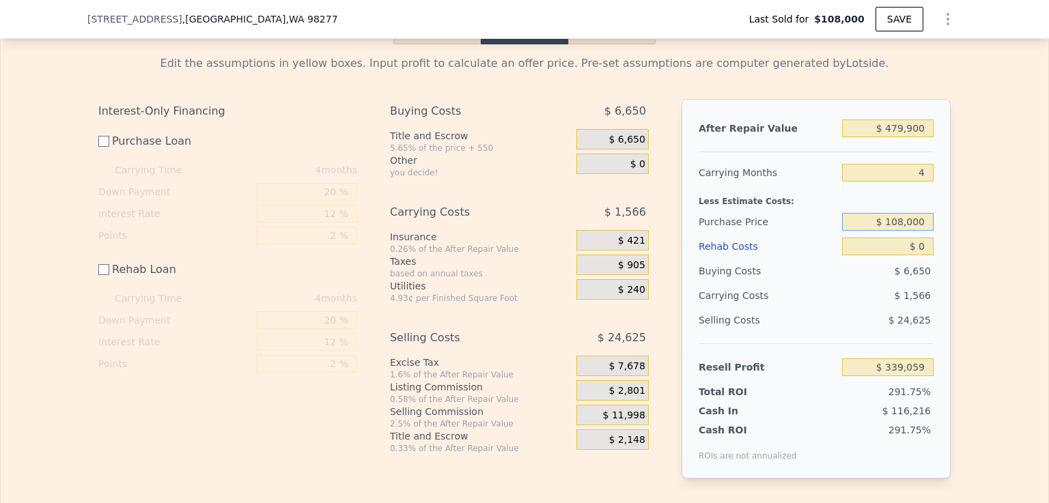
drag, startPoint x: 921, startPoint y: 239, endPoint x: 889, endPoint y: 240, distance: 31.4
click at [889, 231] on input "$ 108,000" at bounding box center [888, 222] width 92 height 18
type input "$ 1"
type input "$ 334,550"
click at [921, 255] on input "$ 0" at bounding box center [888, 247] width 92 height 18
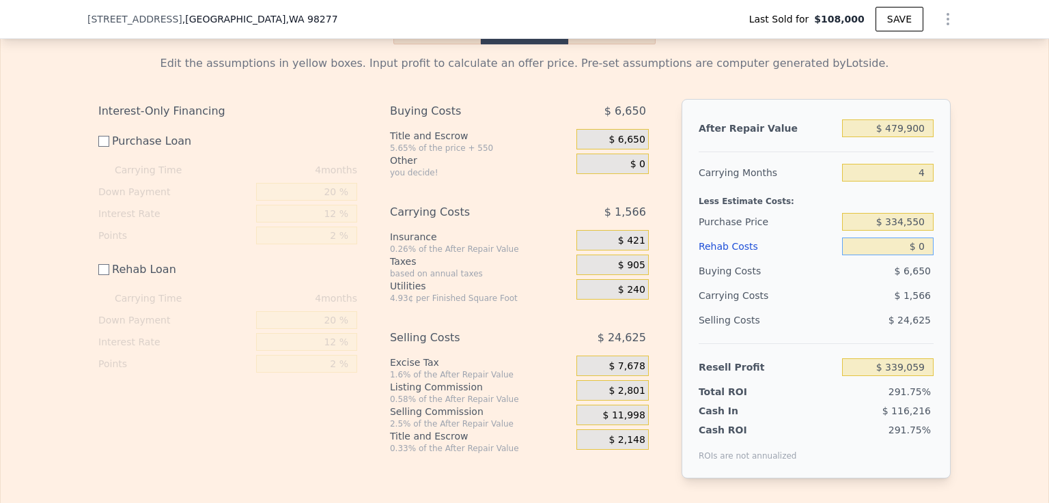
type input "$ 99,713"
type input "$ 02"
type input "$ 99,711"
type input "$ 027"
type input "$ 99,686"
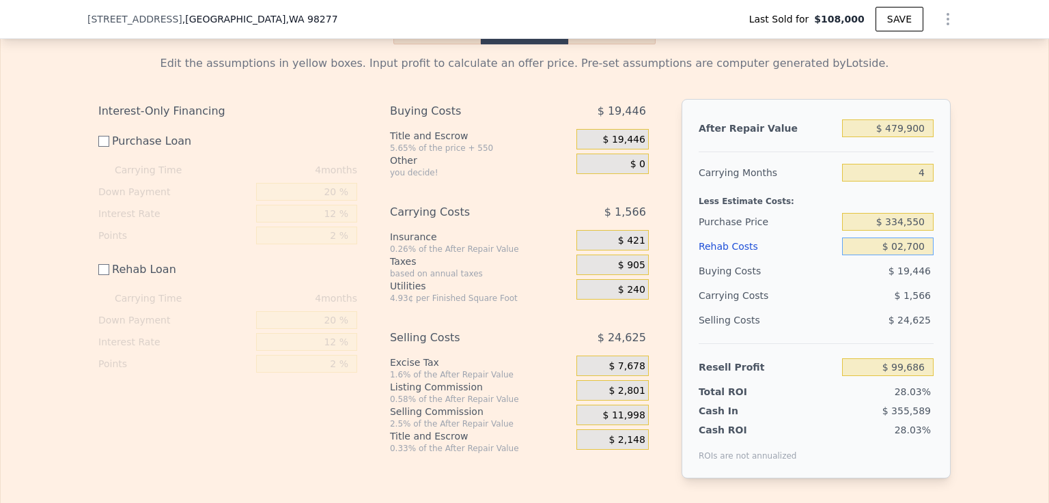
type input "$ 027,000"
type input "$ 72,713"
click at [893, 255] on input "$ 027,000" at bounding box center [888, 247] width 92 height 18
click at [923, 255] on input "$ 27,000" at bounding box center [888, 247] width 92 height 18
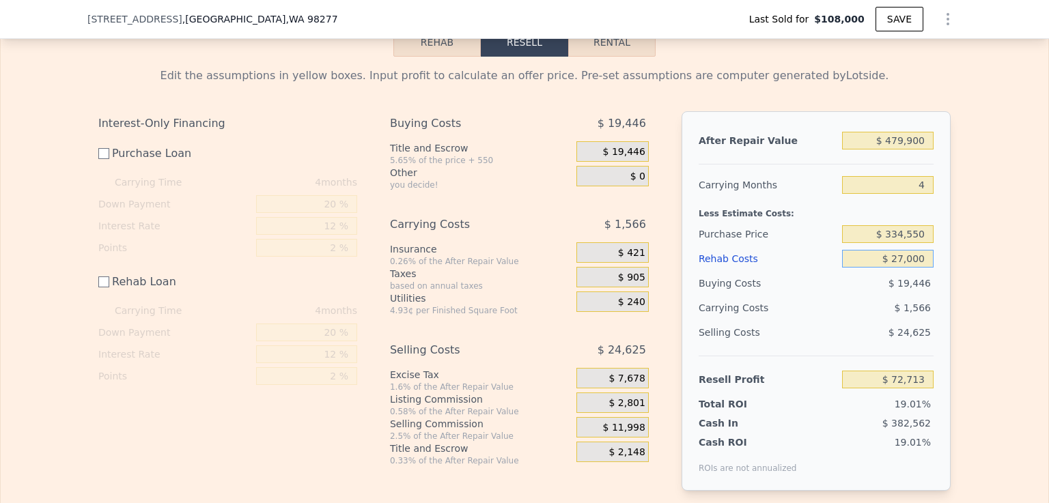
scroll to position [1980, 0]
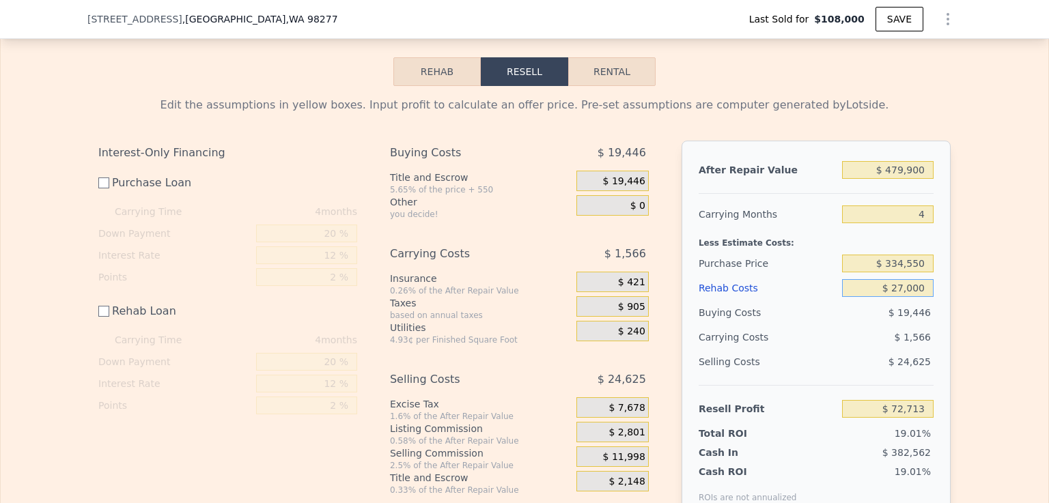
type input "$ 27,000"
click at [641, 191] on div "$ 19,446" at bounding box center [612, 181] width 72 height 20
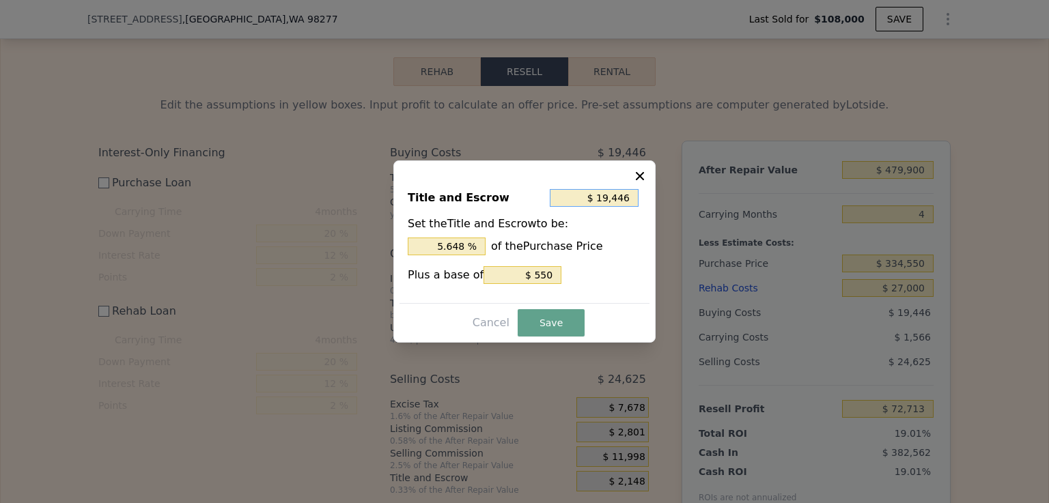
drag, startPoint x: 630, startPoint y: 196, endPoint x: 602, endPoint y: 196, distance: 27.3
click at [602, 196] on input "$ 19,446" at bounding box center [594, 198] width 89 height 18
type input "$ 6"
type input "0.002 %"
type input "$ 61"
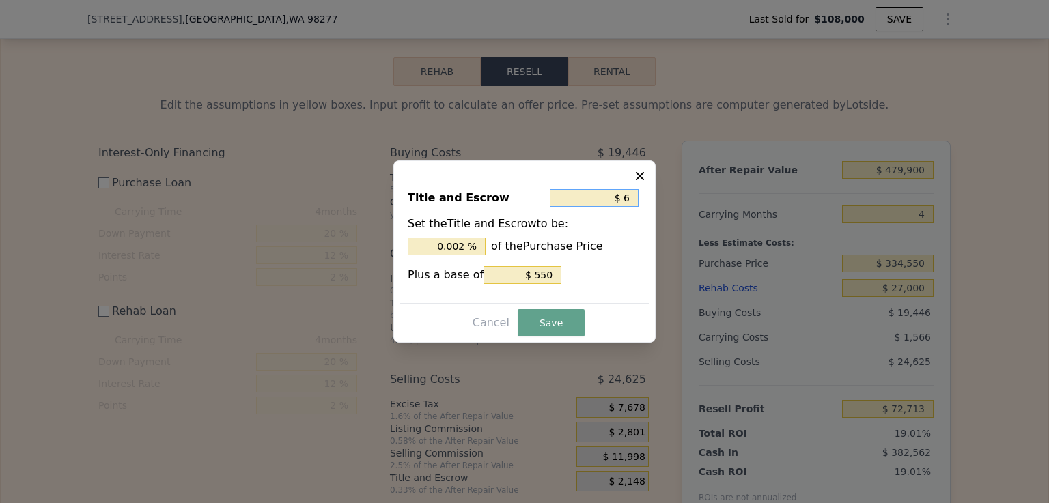
type input "0.018 %"
type input "$ 610"
type input "0.182 %"
type input "$ 6,100"
type input "1.823 %"
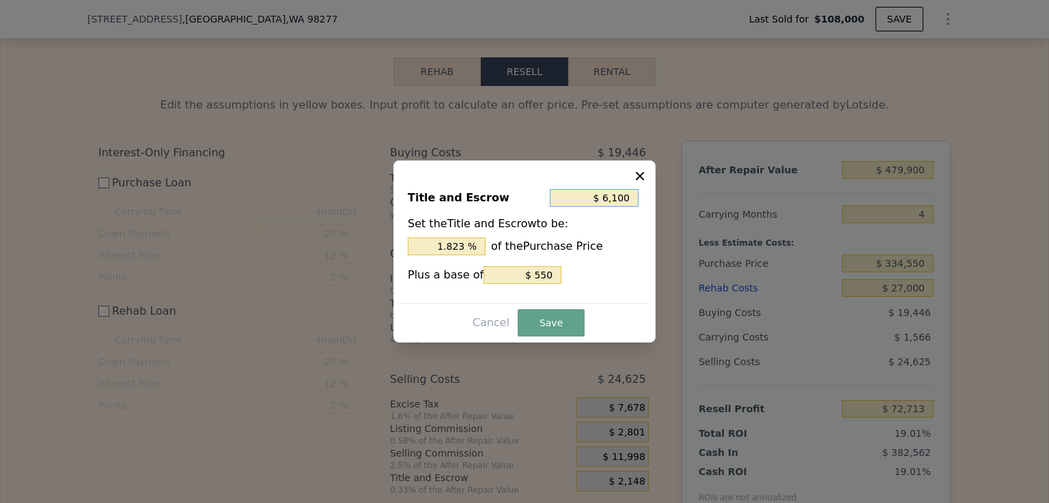
type input "$ 6,100"
drag, startPoint x: 552, startPoint y: 268, endPoint x: 520, endPoint y: 270, distance: 31.5
click at [520, 270] on input "$ 550" at bounding box center [523, 275] width 78 height 18
type input "$ 0"
click at [550, 322] on button "Save" at bounding box center [551, 322] width 67 height 27
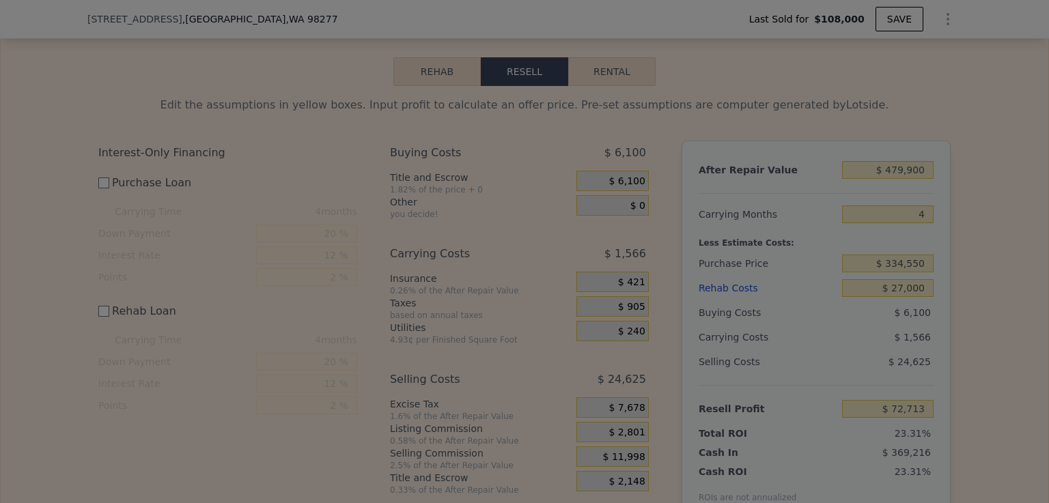
type input "$ 86,059"
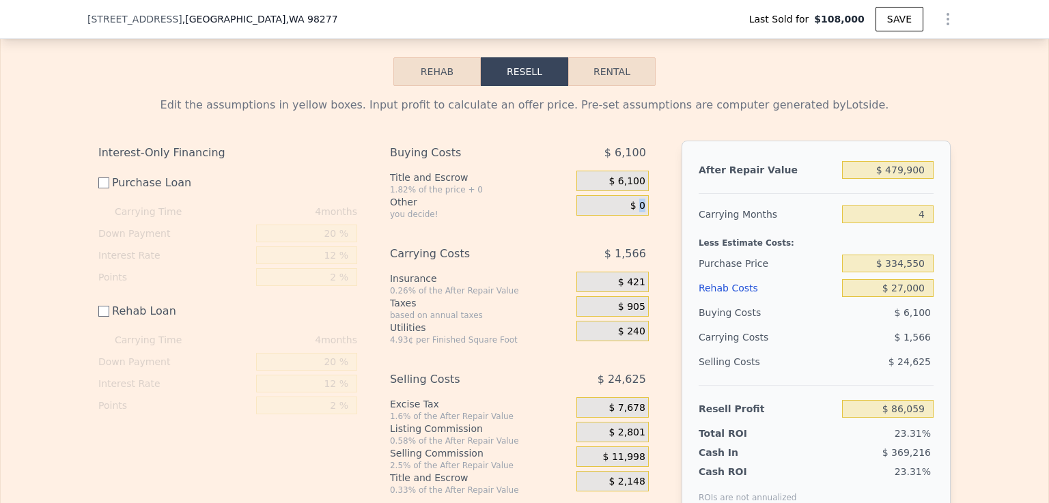
click at [636, 216] on div "$ 0" at bounding box center [612, 205] width 72 height 20
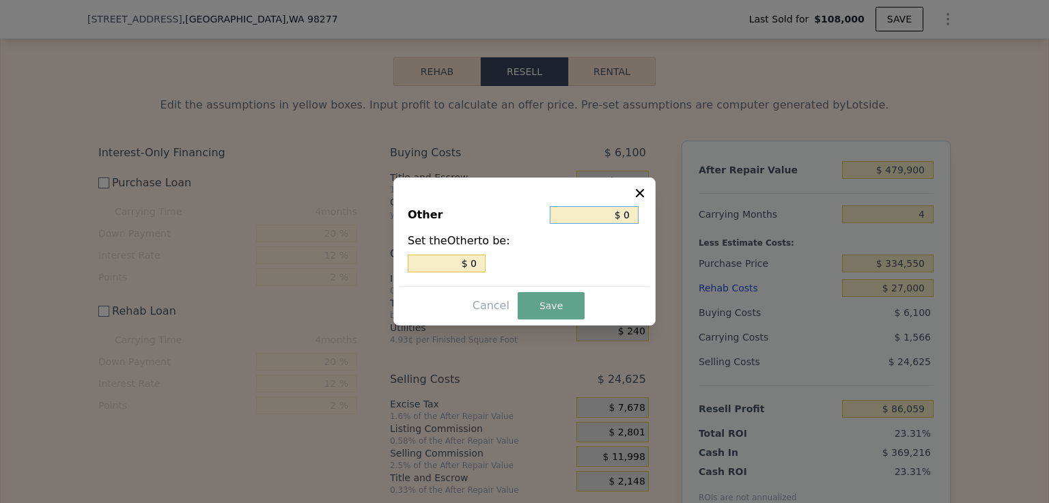
click at [626, 213] on input "$ 0" at bounding box center [594, 215] width 89 height 18
type input "$ 3"
type input "$ 30"
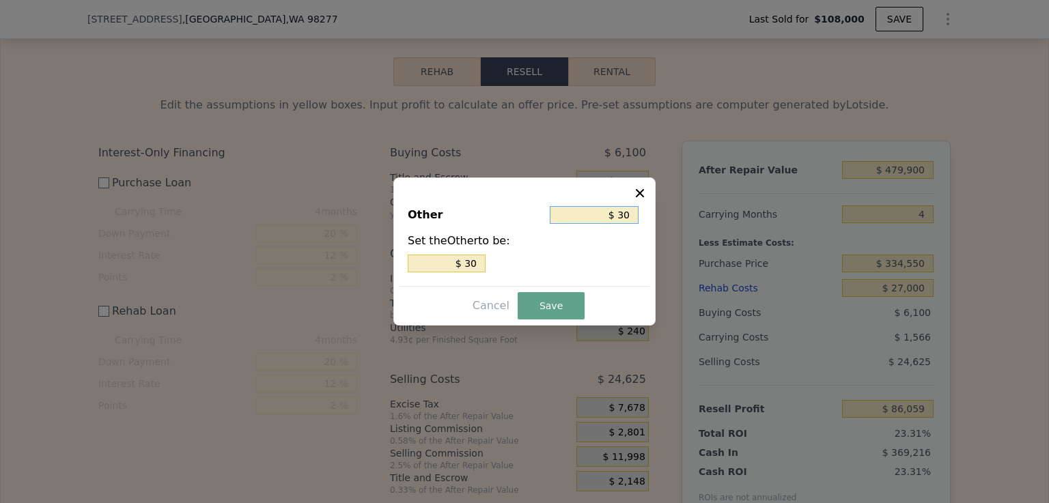
type input "$ 300"
type input "$ 3,000"
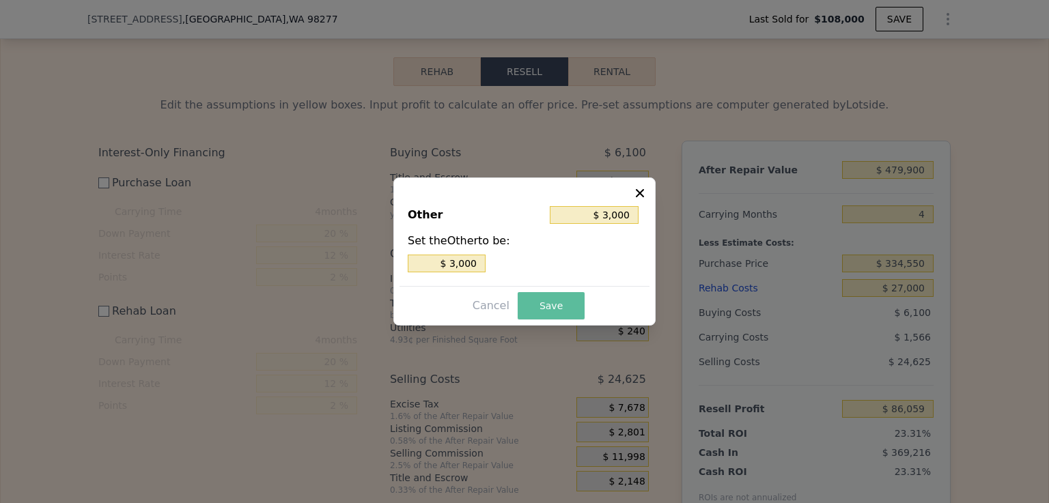
click at [555, 305] on button "Save" at bounding box center [551, 305] width 67 height 27
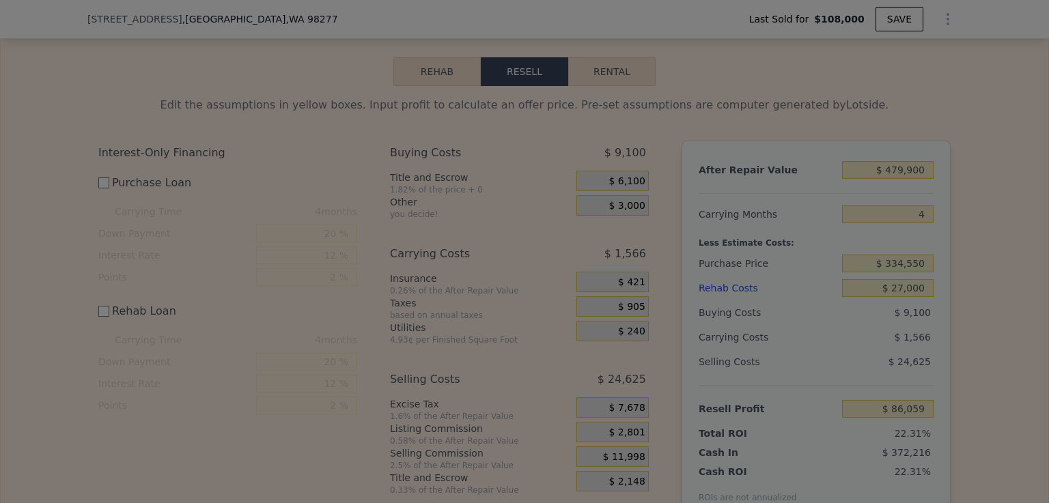
type input "$ 83,059"
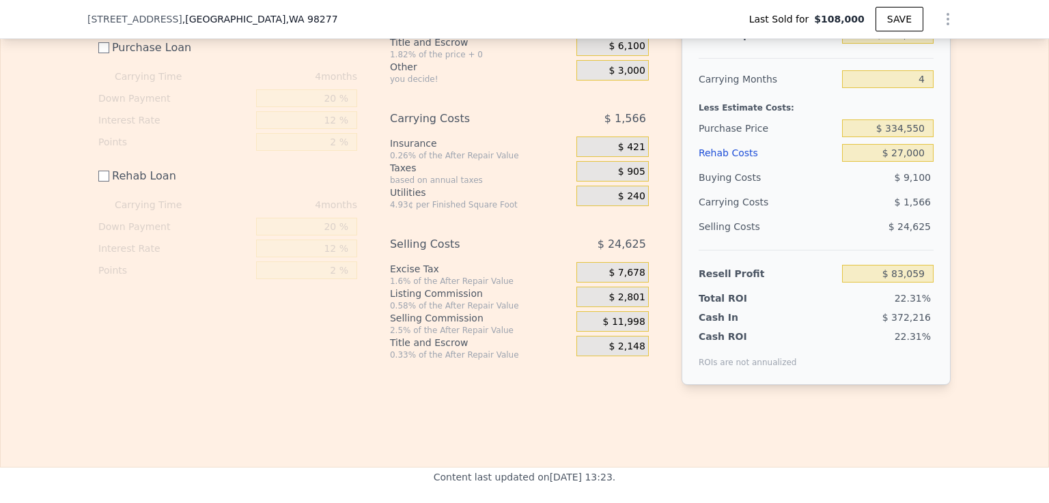
scroll to position [2119, 0]
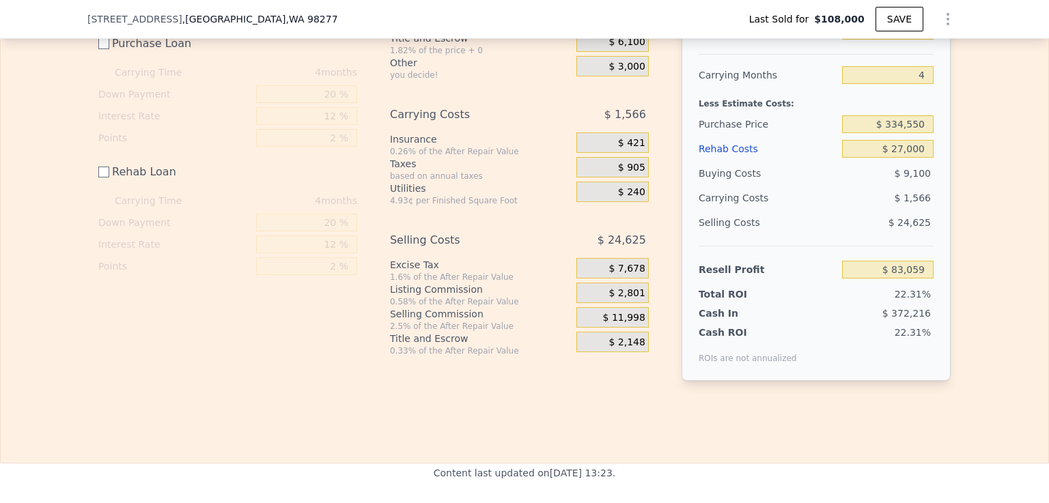
click at [641, 328] on div "$ 11,998" at bounding box center [612, 317] width 72 height 20
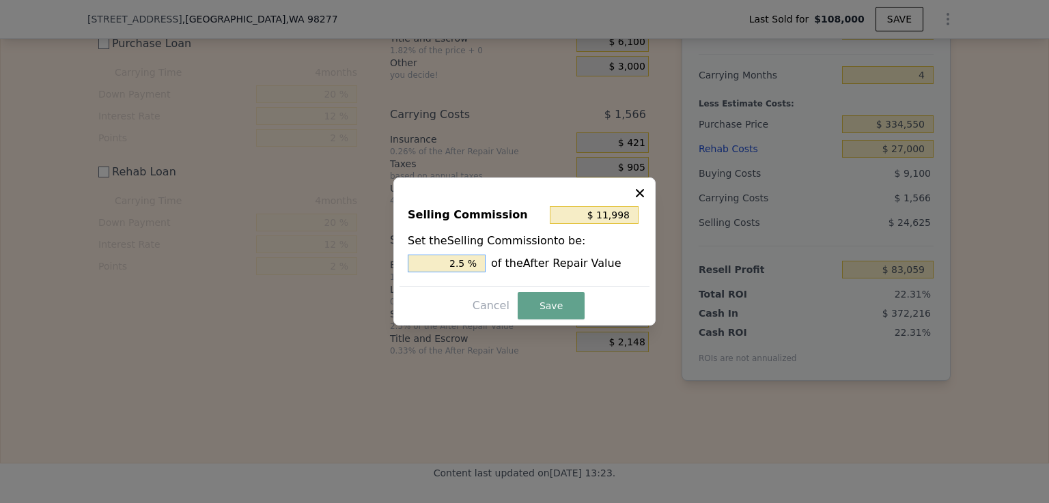
drag, startPoint x: 466, startPoint y: 264, endPoint x: 453, endPoint y: 262, distance: 12.5
click at [453, 262] on input "2.5 %" at bounding box center [447, 264] width 78 height 18
type input "$ 14,397"
type input "3.0 %"
click at [551, 307] on button "Save" at bounding box center [551, 305] width 67 height 27
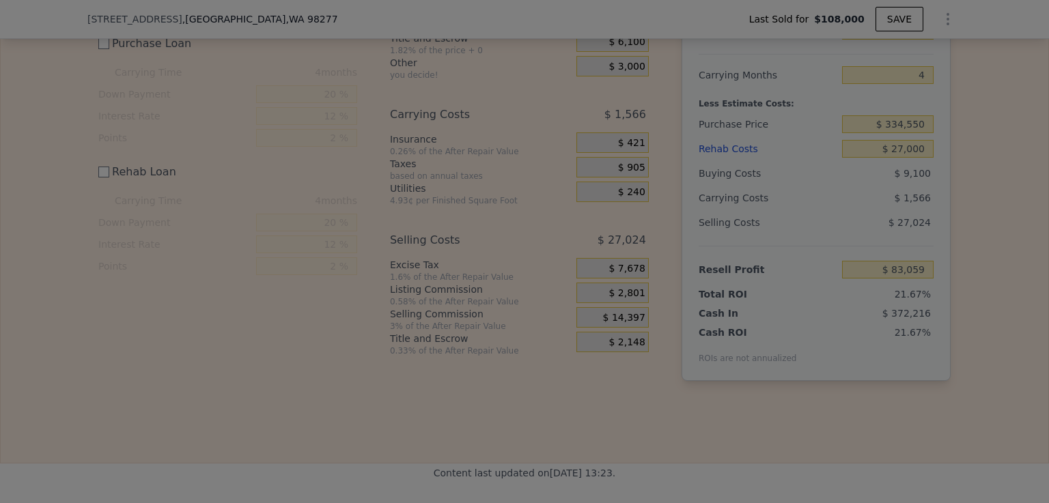
type input "$ 80,660"
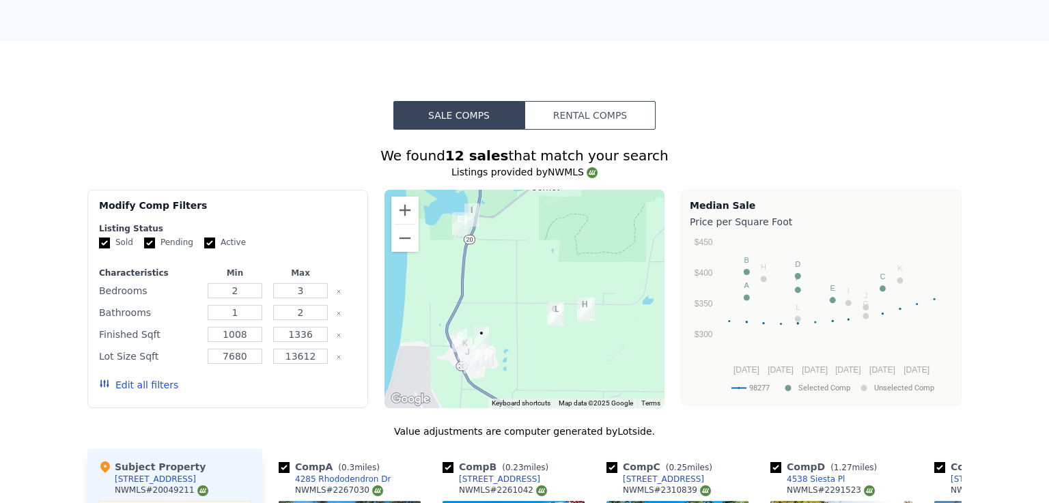
scroll to position [0, 0]
